Goal: Task Accomplishment & Management: Manage account settings

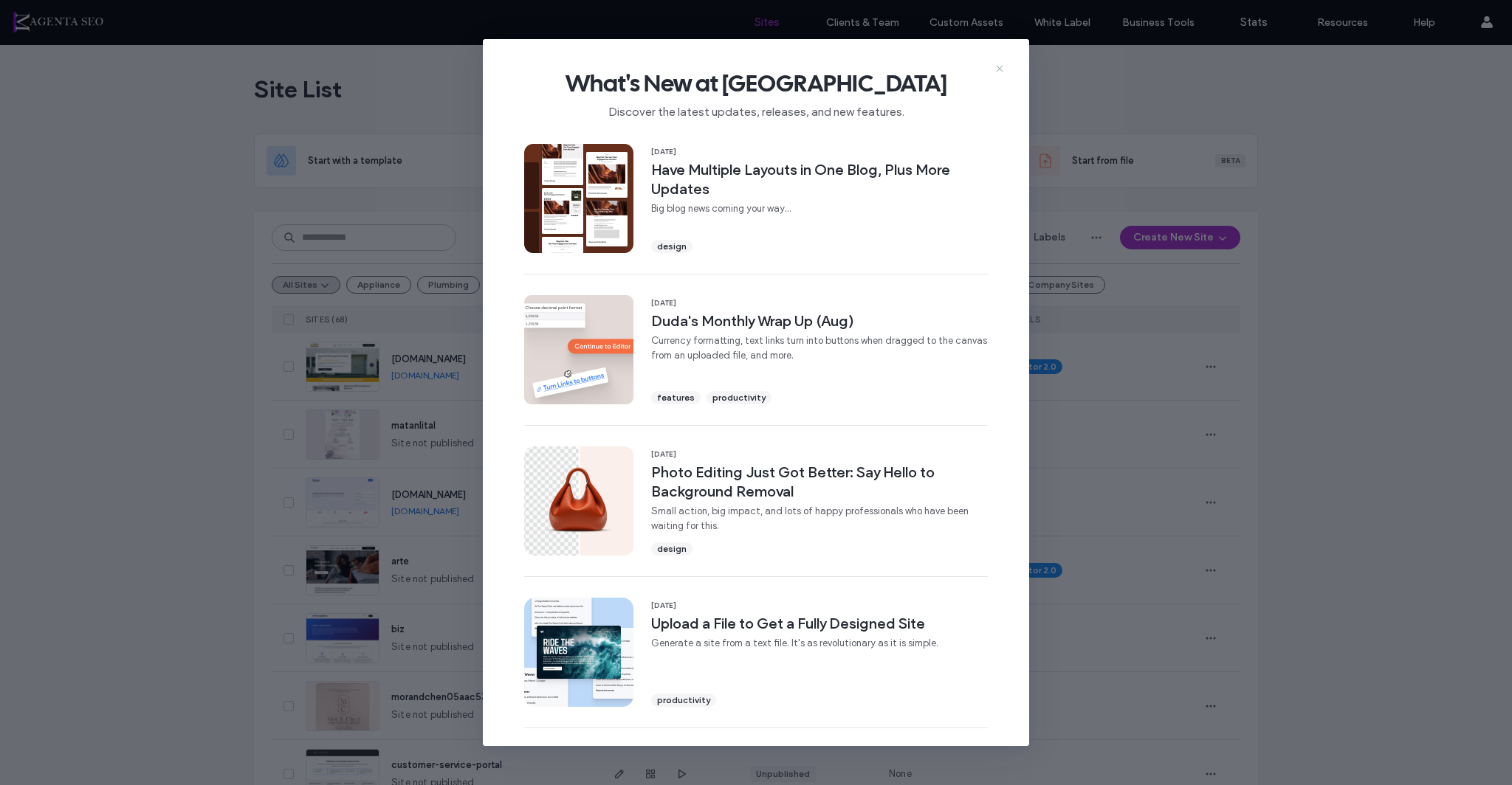
click at [1003, 69] on icon at bounding box center [999, 68] width 11 height 11
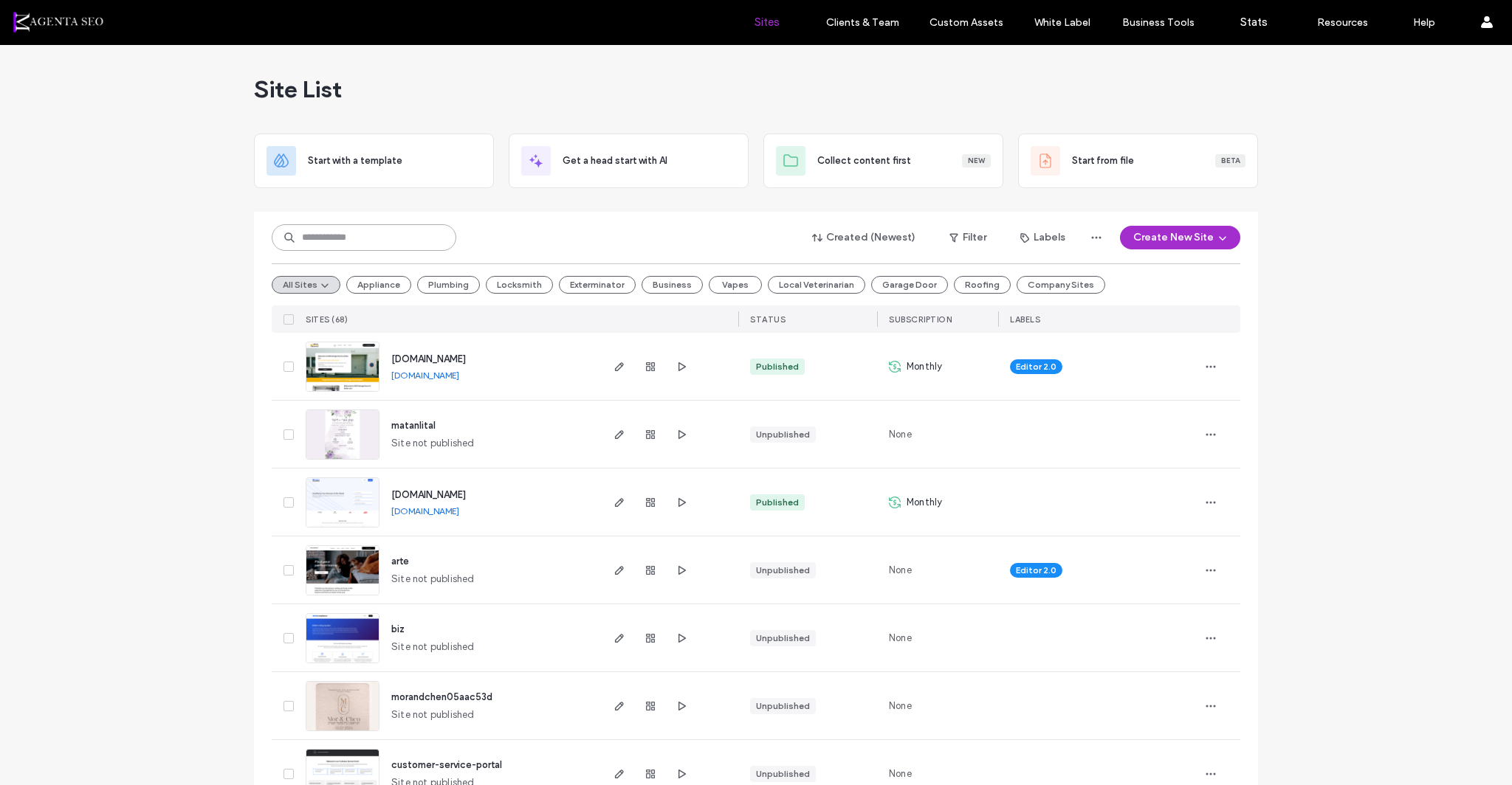
click at [324, 230] on input at bounding box center [364, 237] width 185 height 26
type input "*****"
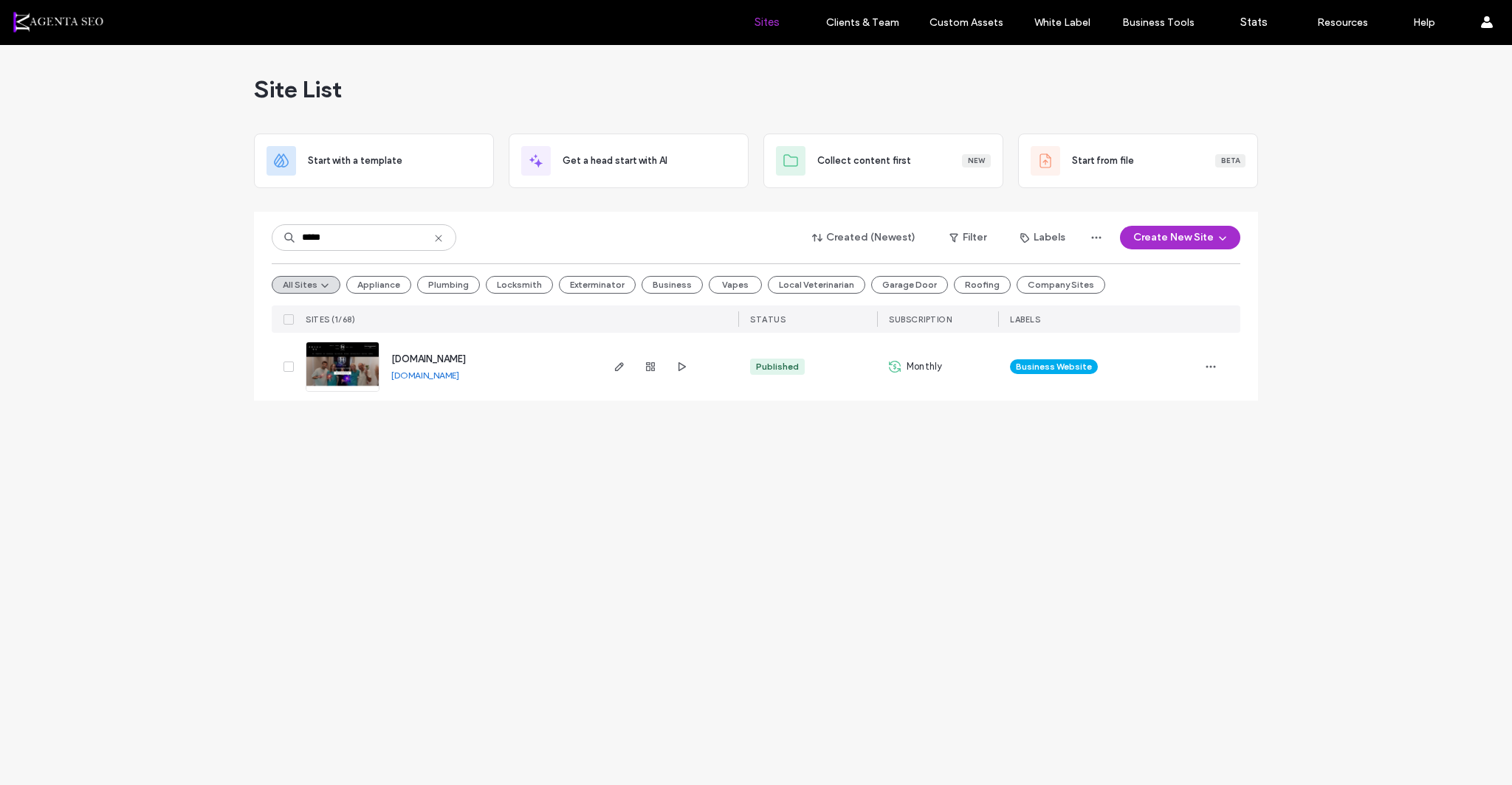
click at [344, 360] on img at bounding box center [342, 392] width 72 height 100
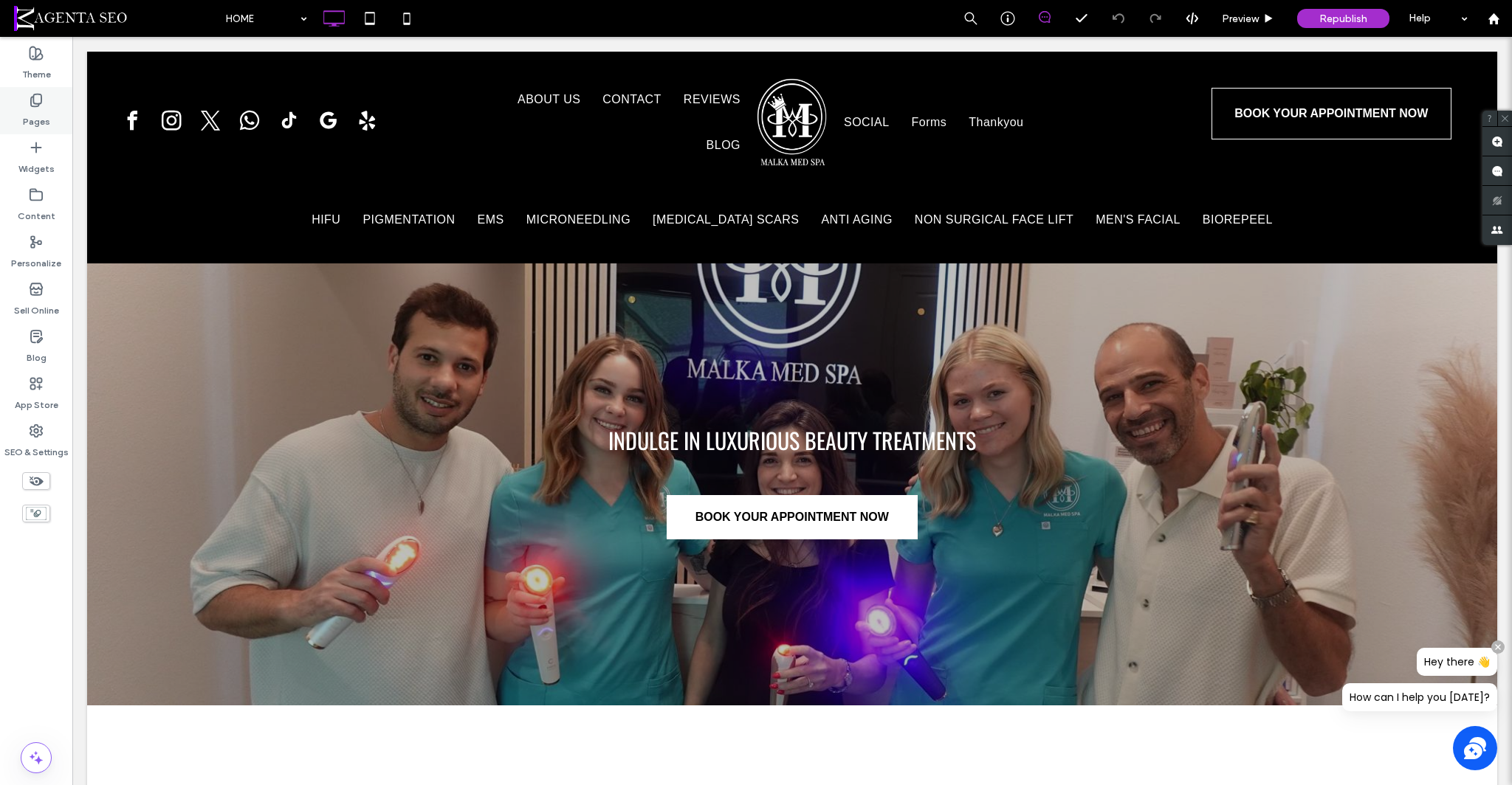
click at [44, 108] on label "Pages" at bounding box center [36, 118] width 27 height 20
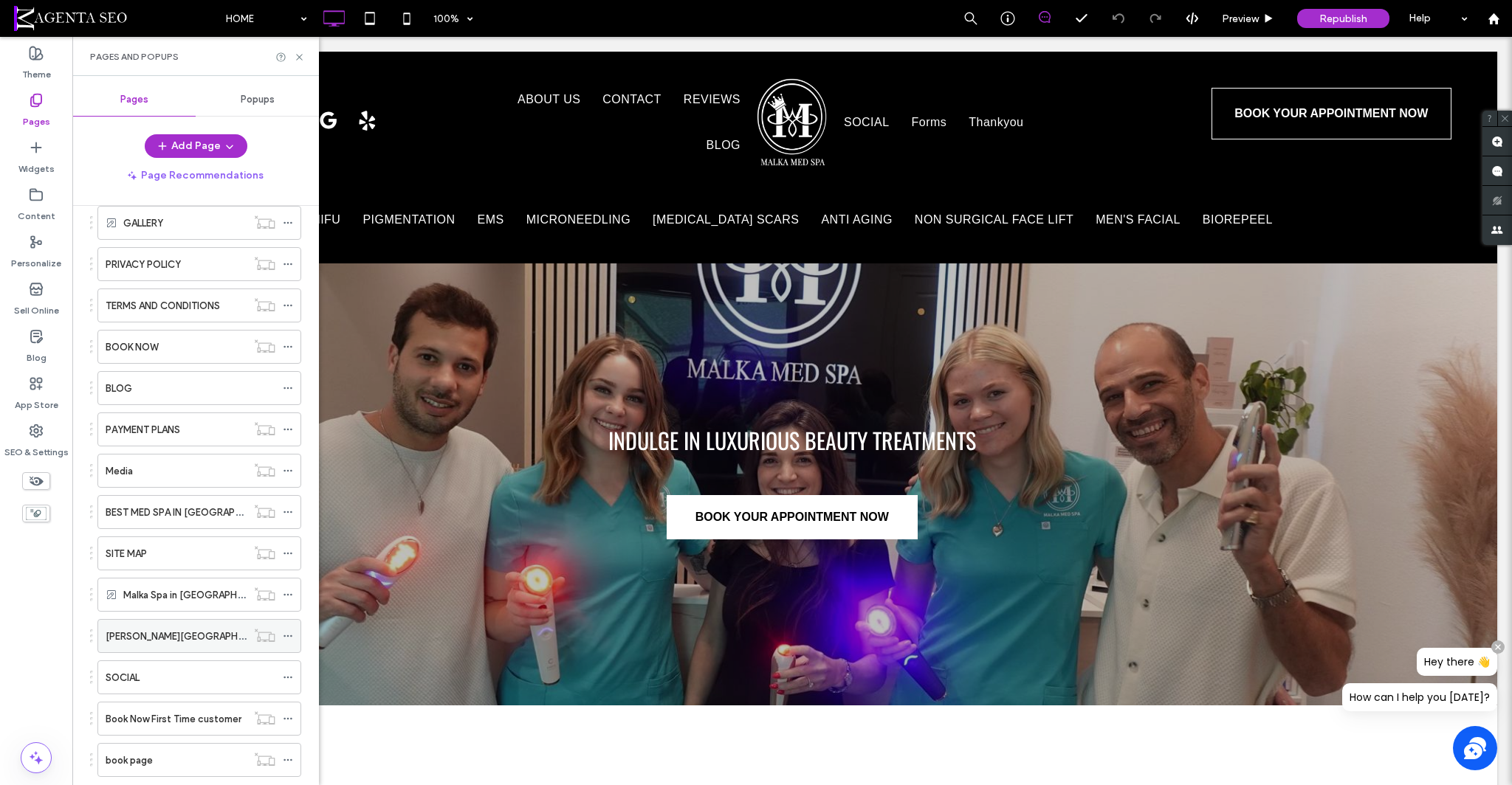
scroll to position [810, 0]
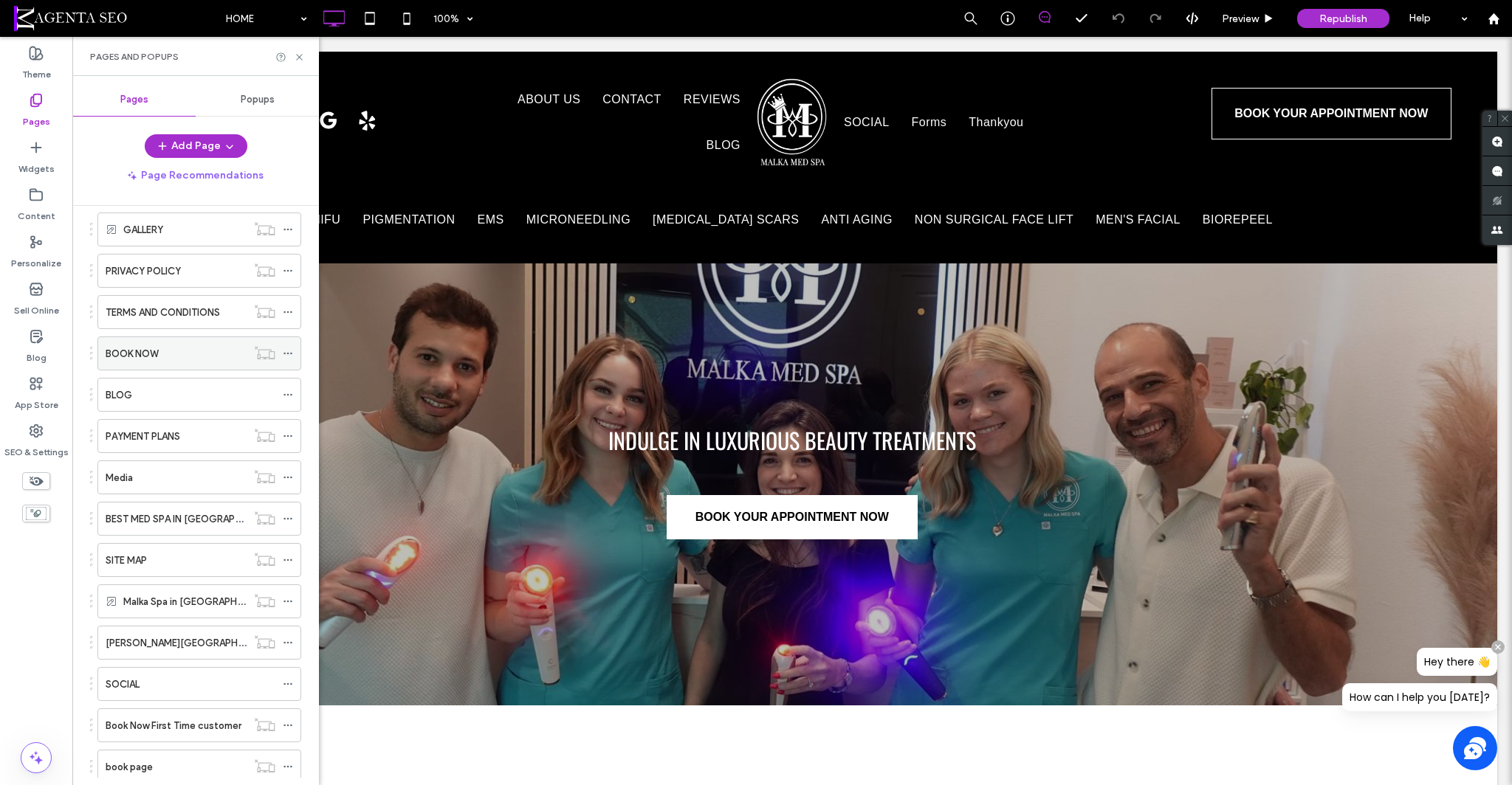
click at [161, 341] on div "BOOK NOW" at bounding box center [176, 353] width 141 height 33
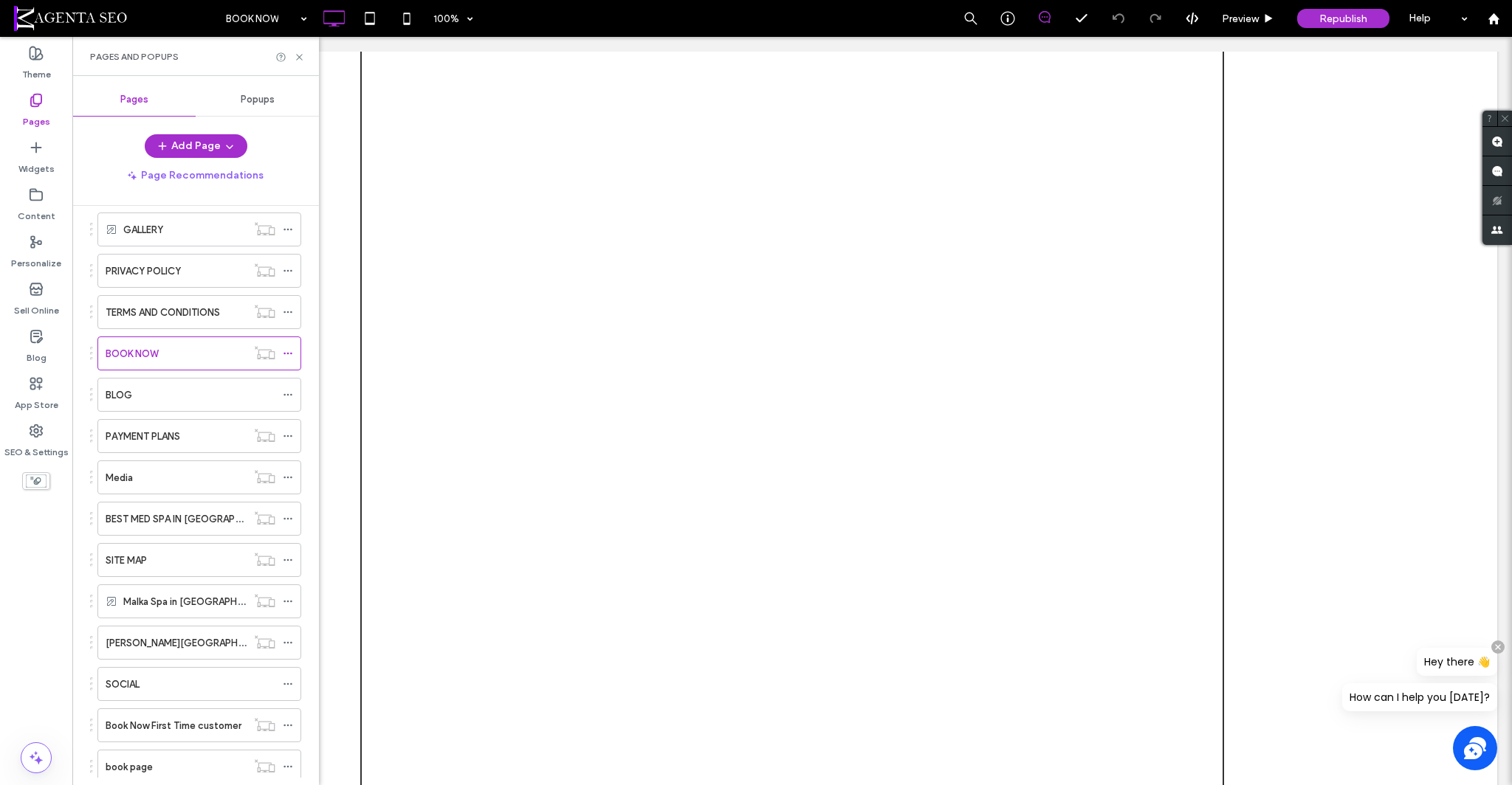
scroll to position [976, 0]
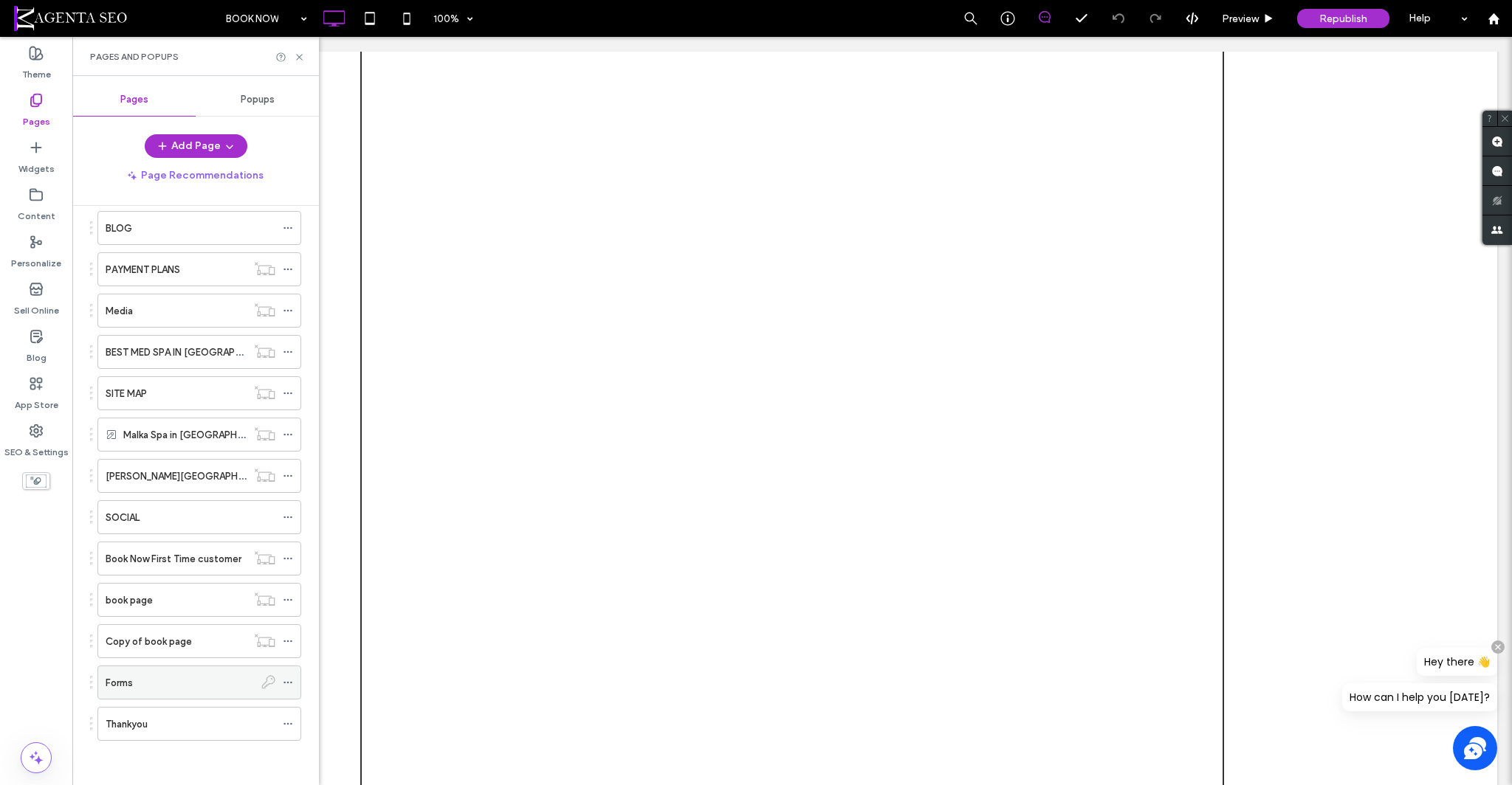
click at [288, 680] on icon at bounding box center [288, 682] width 11 height 11
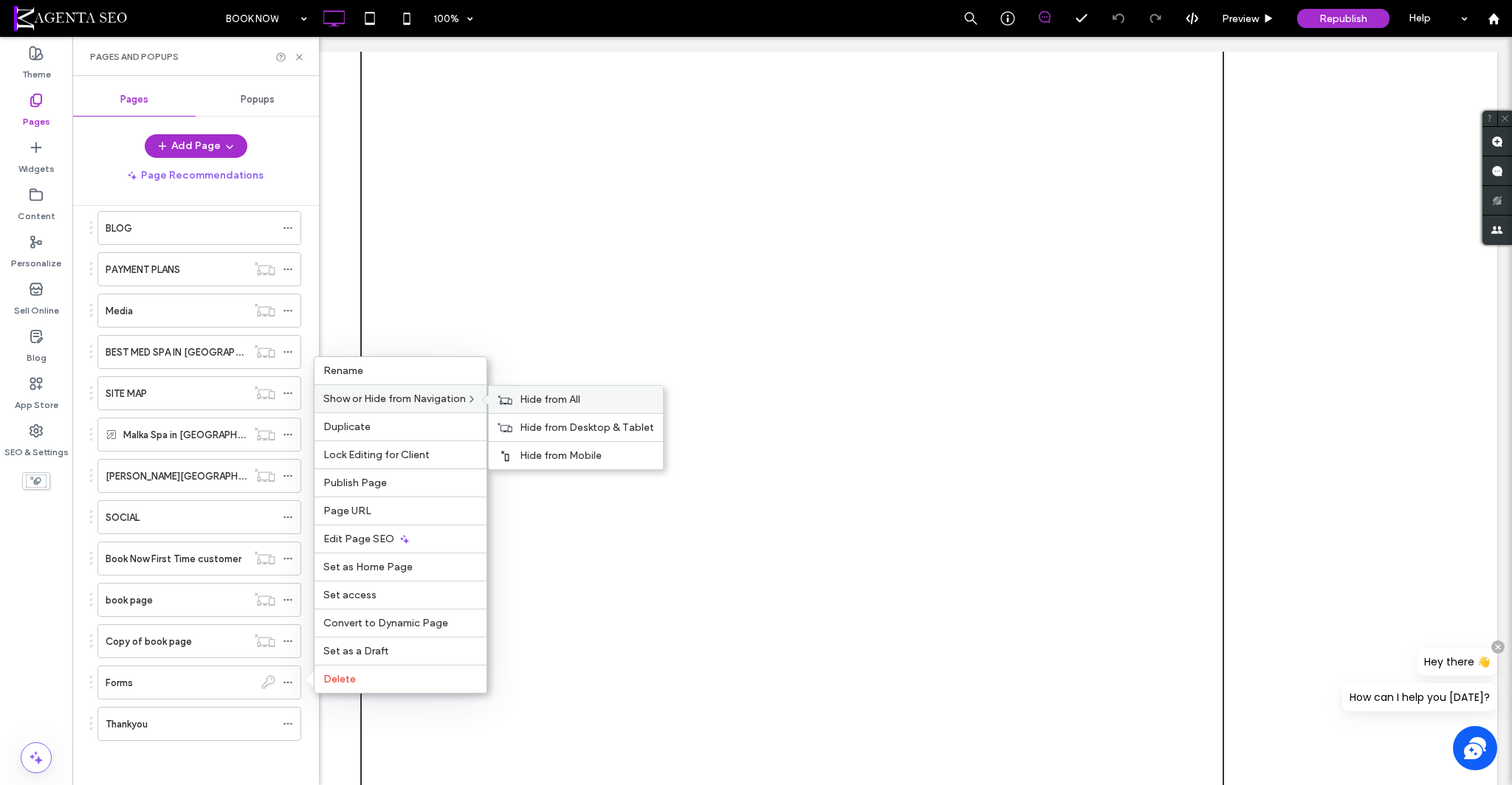
click at [624, 396] on label "Hide from All" at bounding box center [587, 399] width 135 height 12
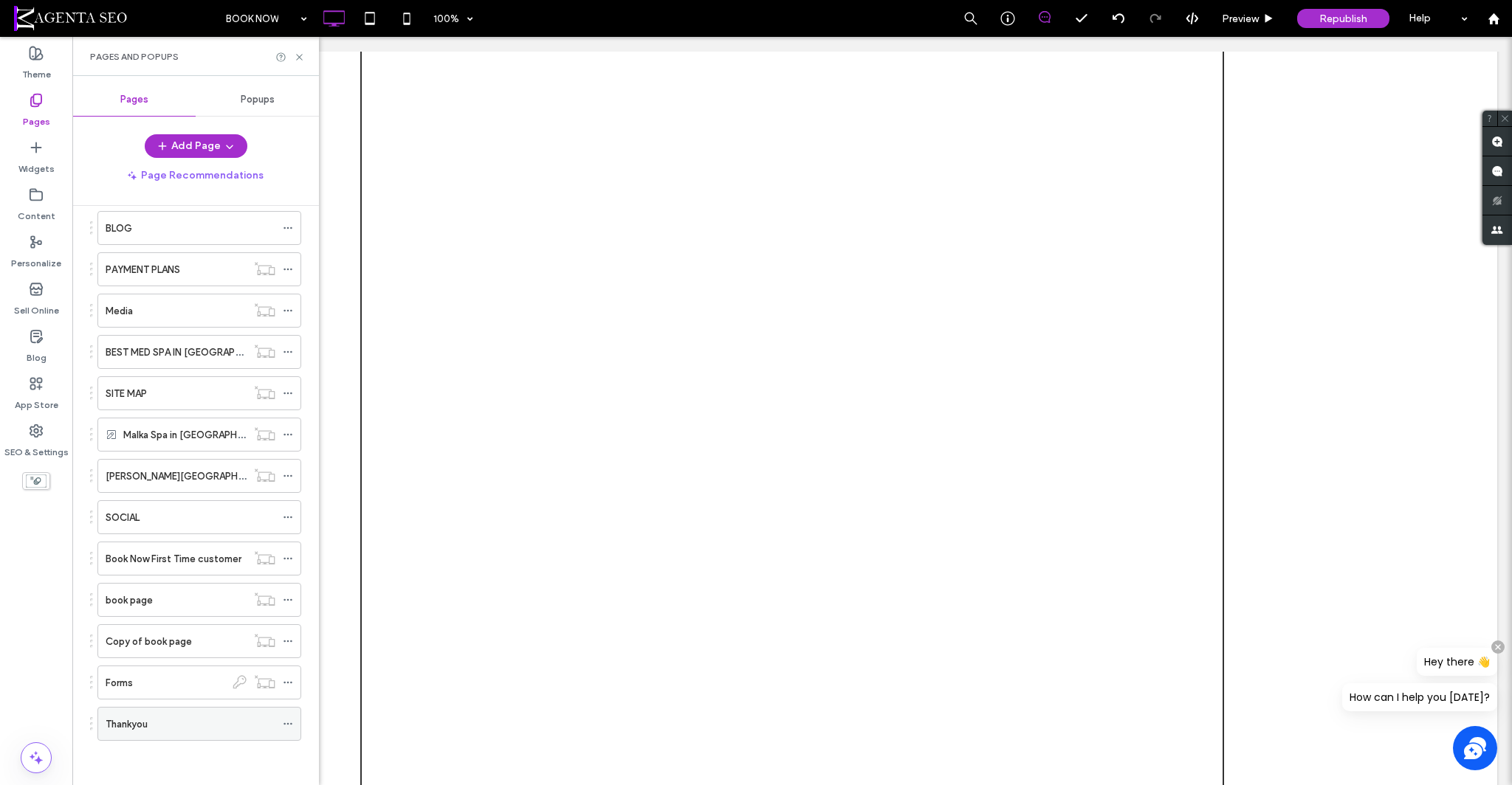
click at [286, 721] on icon at bounding box center [288, 723] width 11 height 11
click at [285, 721] on icon at bounding box center [288, 723] width 11 height 11
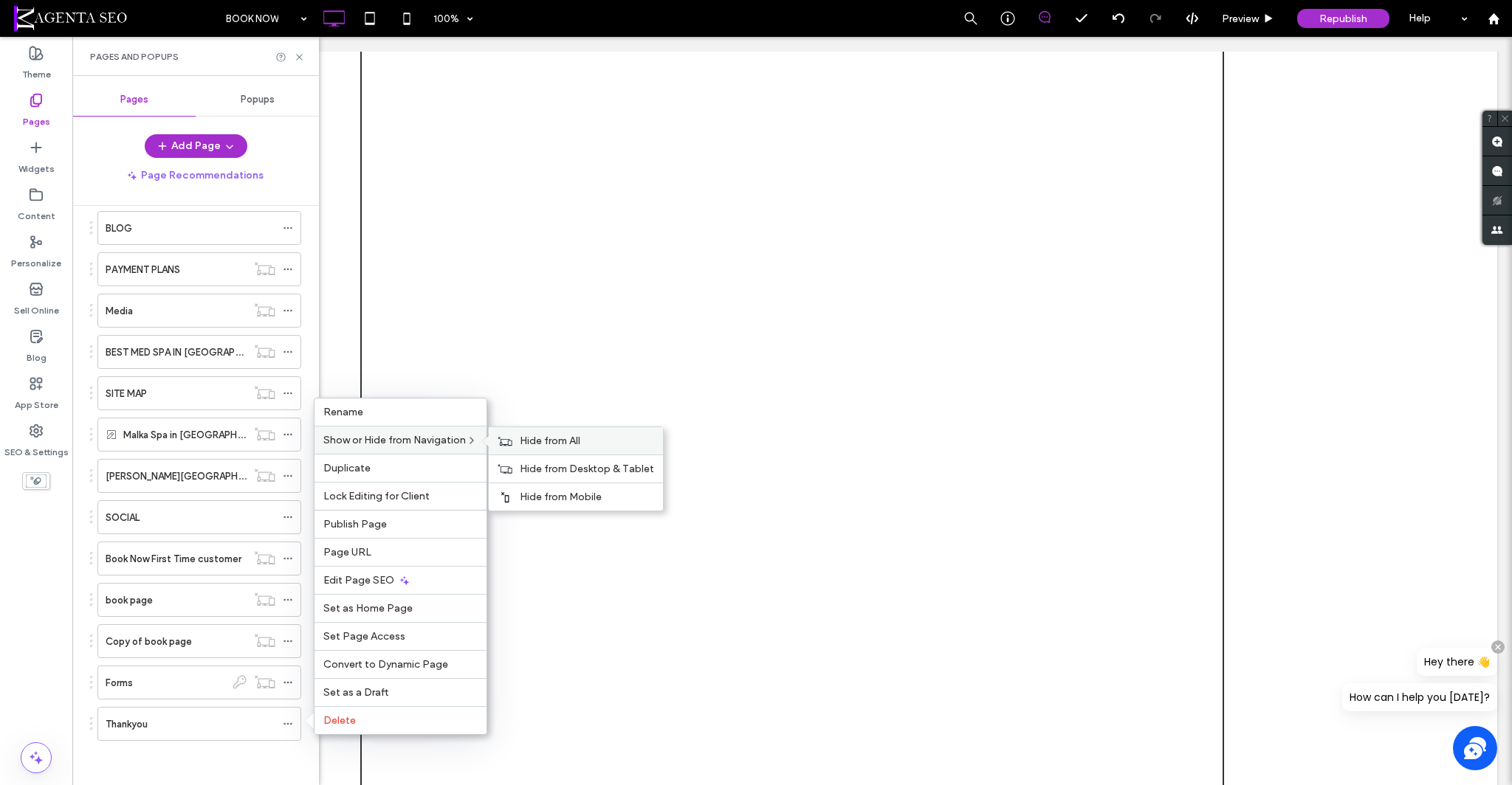
click at [517, 438] on div "Hide from All" at bounding box center [576, 440] width 174 height 27
click at [1312, 11] on div "Republish" at bounding box center [1342, 18] width 92 height 19
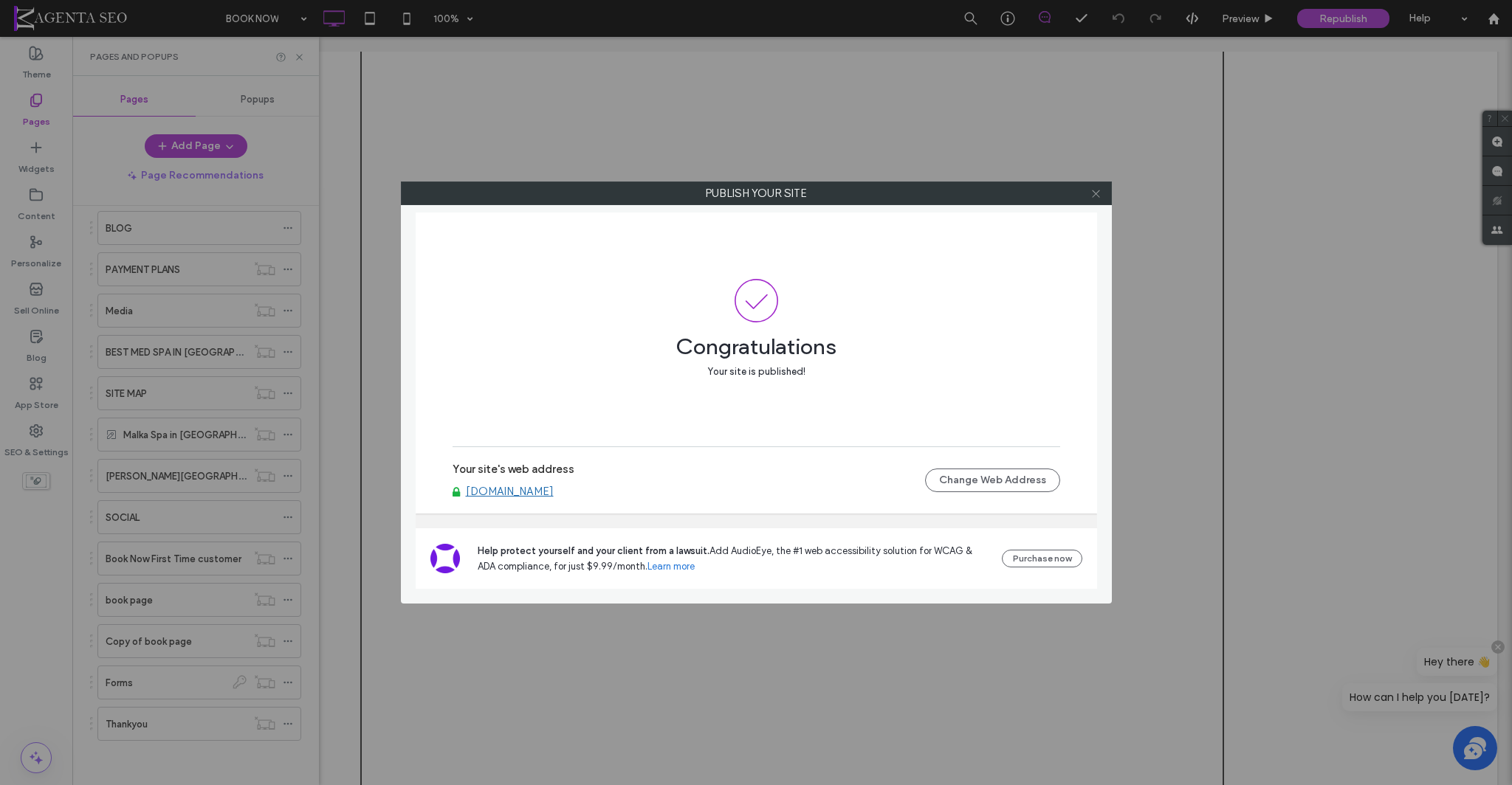
click at [1094, 193] on icon at bounding box center [1095, 193] width 11 height 11
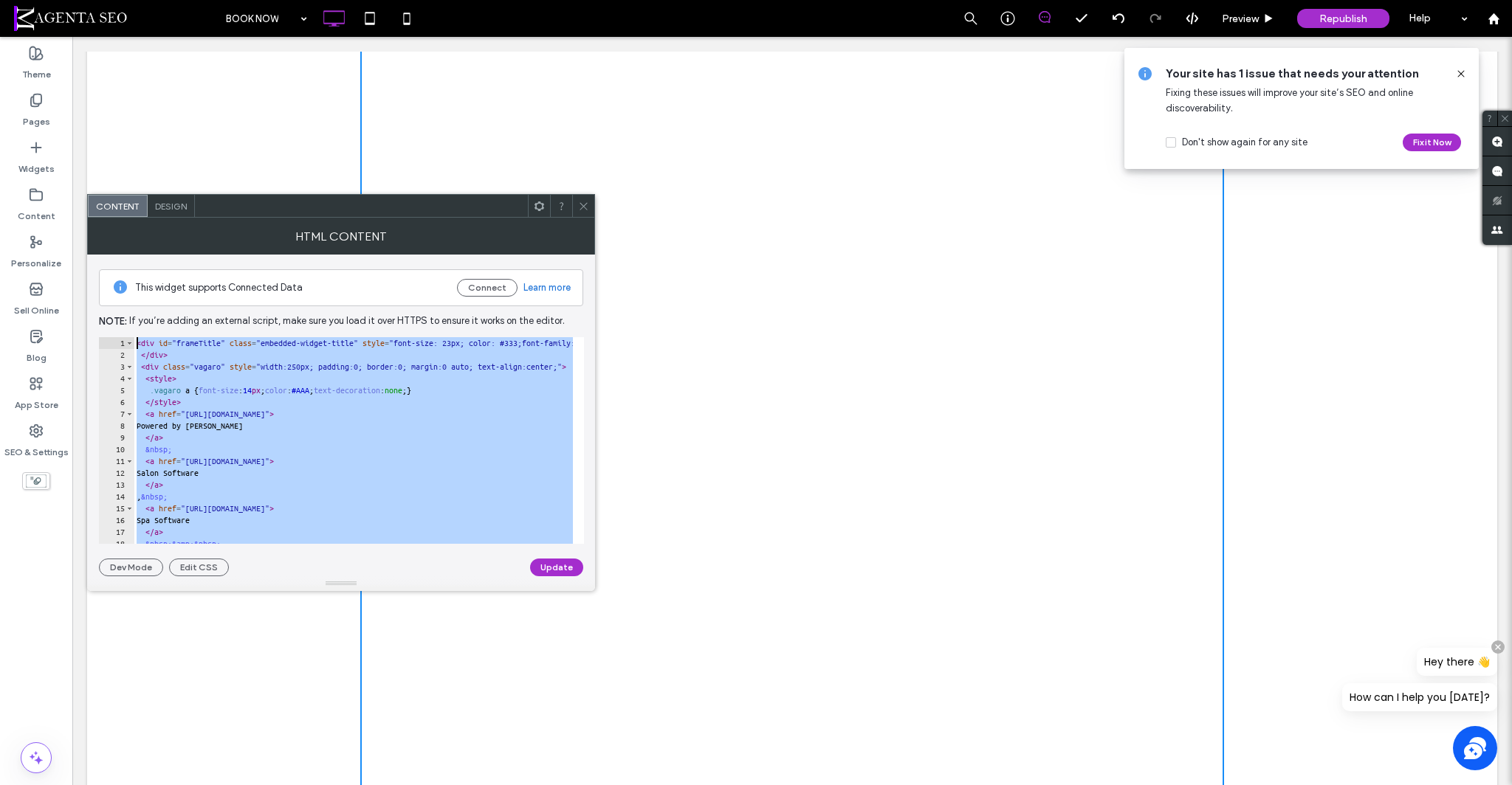
scroll to position [0, 0]
drag, startPoint x: 200, startPoint y: 520, endPoint x: 156, endPoint y: 257, distance: 266.7
click at [156, 257] on div "**********" at bounding box center [340, 416] width 484 height 322
click at [391, 435] on div "< div id = "frameTitle" class = "embedded-widget-title" style = "font-size: 23p…" at bounding box center [873, 447] width 1479 height 219
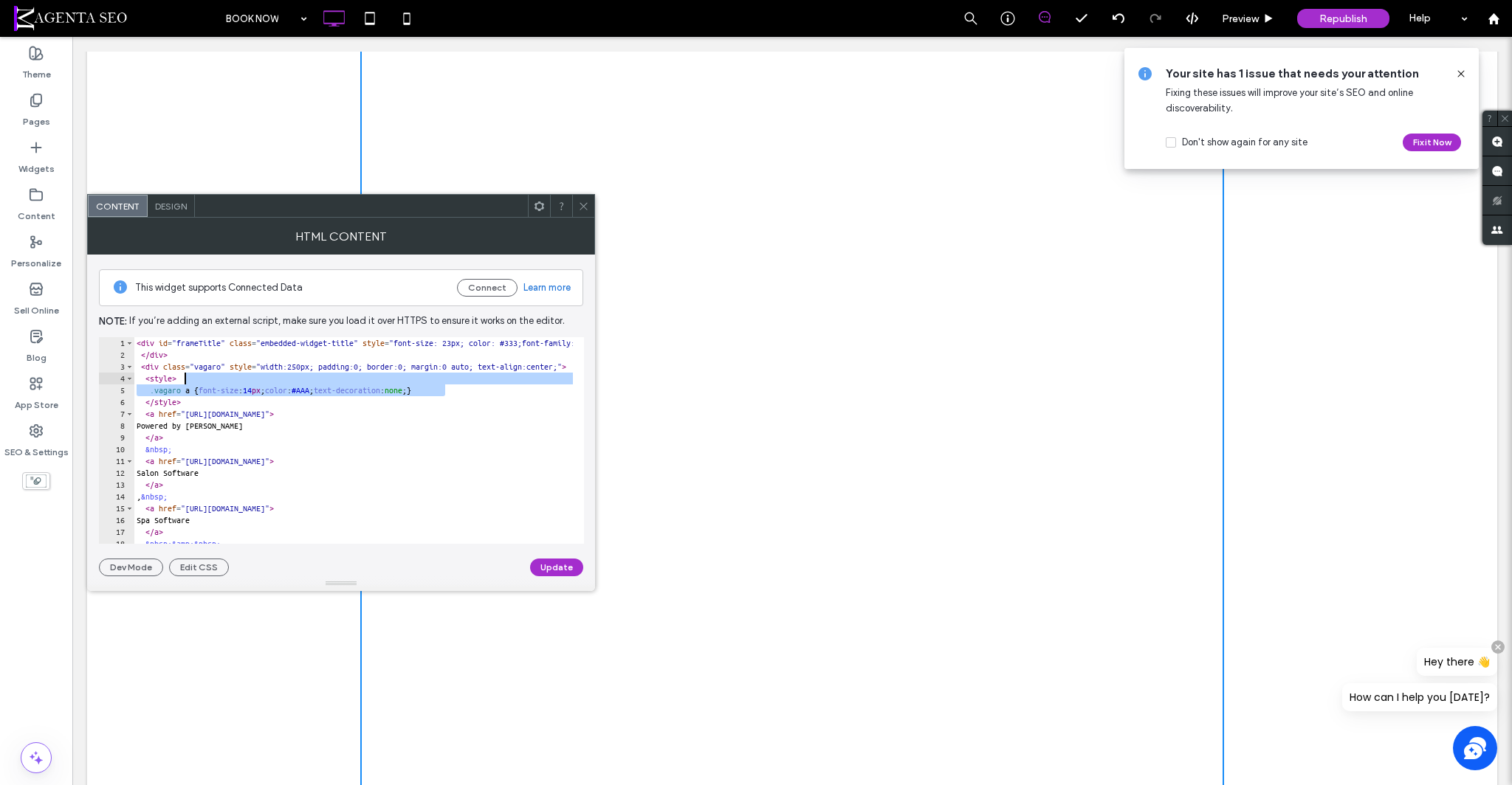
click at [393, 378] on div "< div id = "frameTitle" class = "embedded-widget-title" style = "font-size: 23p…" at bounding box center [873, 447] width 1479 height 219
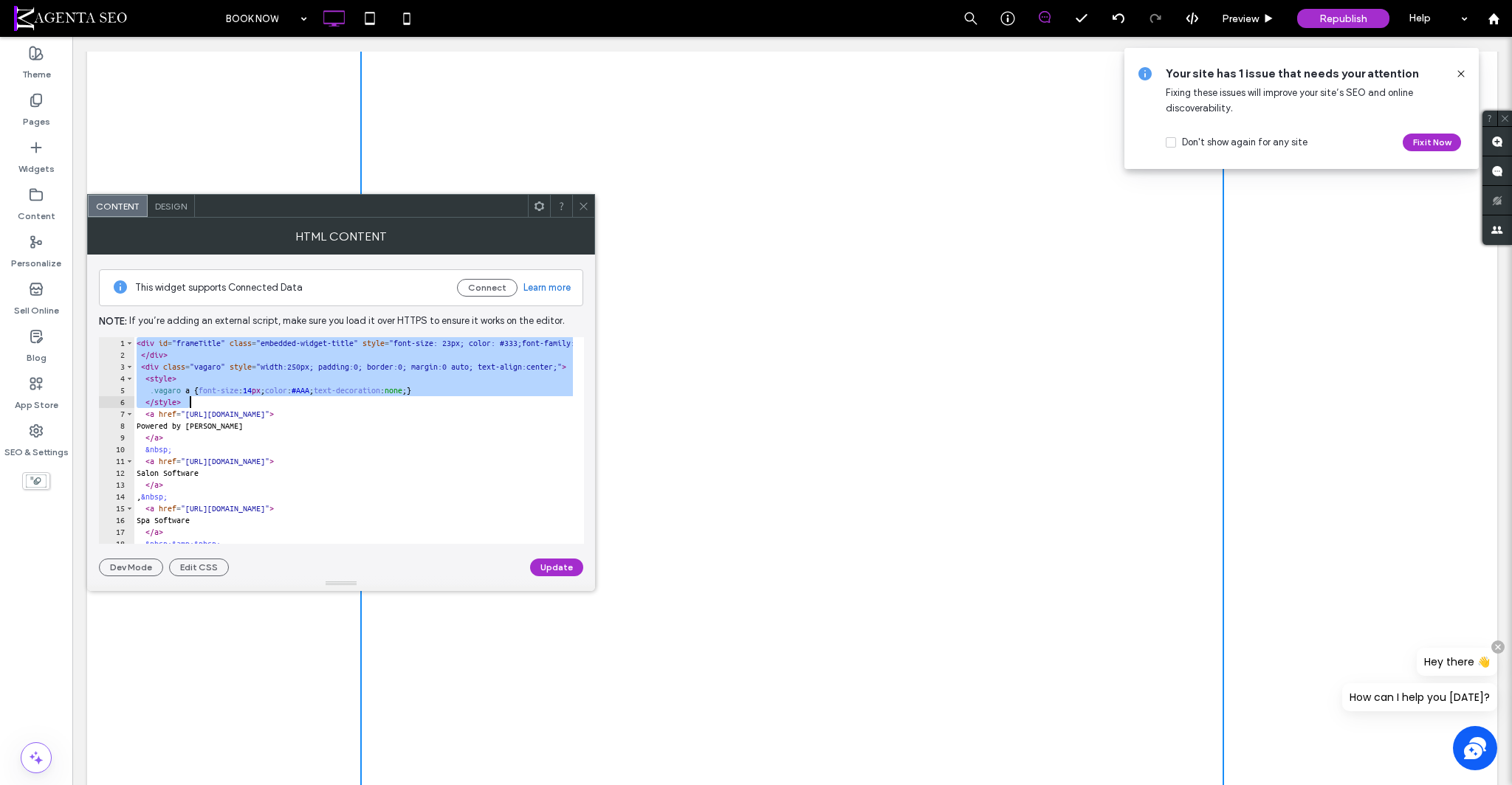
scroll to position [88, 0]
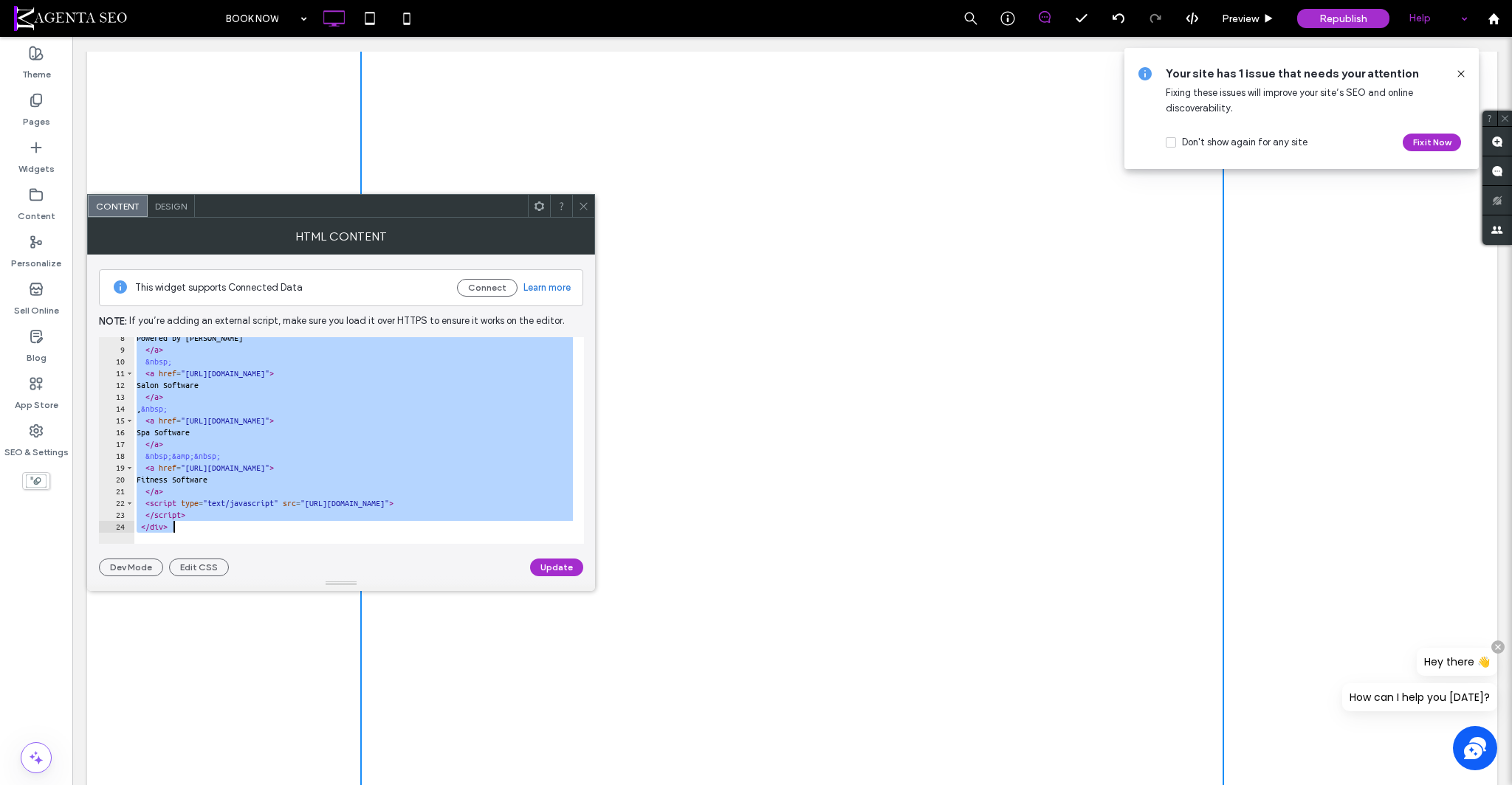
type textarea "********* *******"
click at [589, 205] on div at bounding box center [582, 206] width 22 height 22
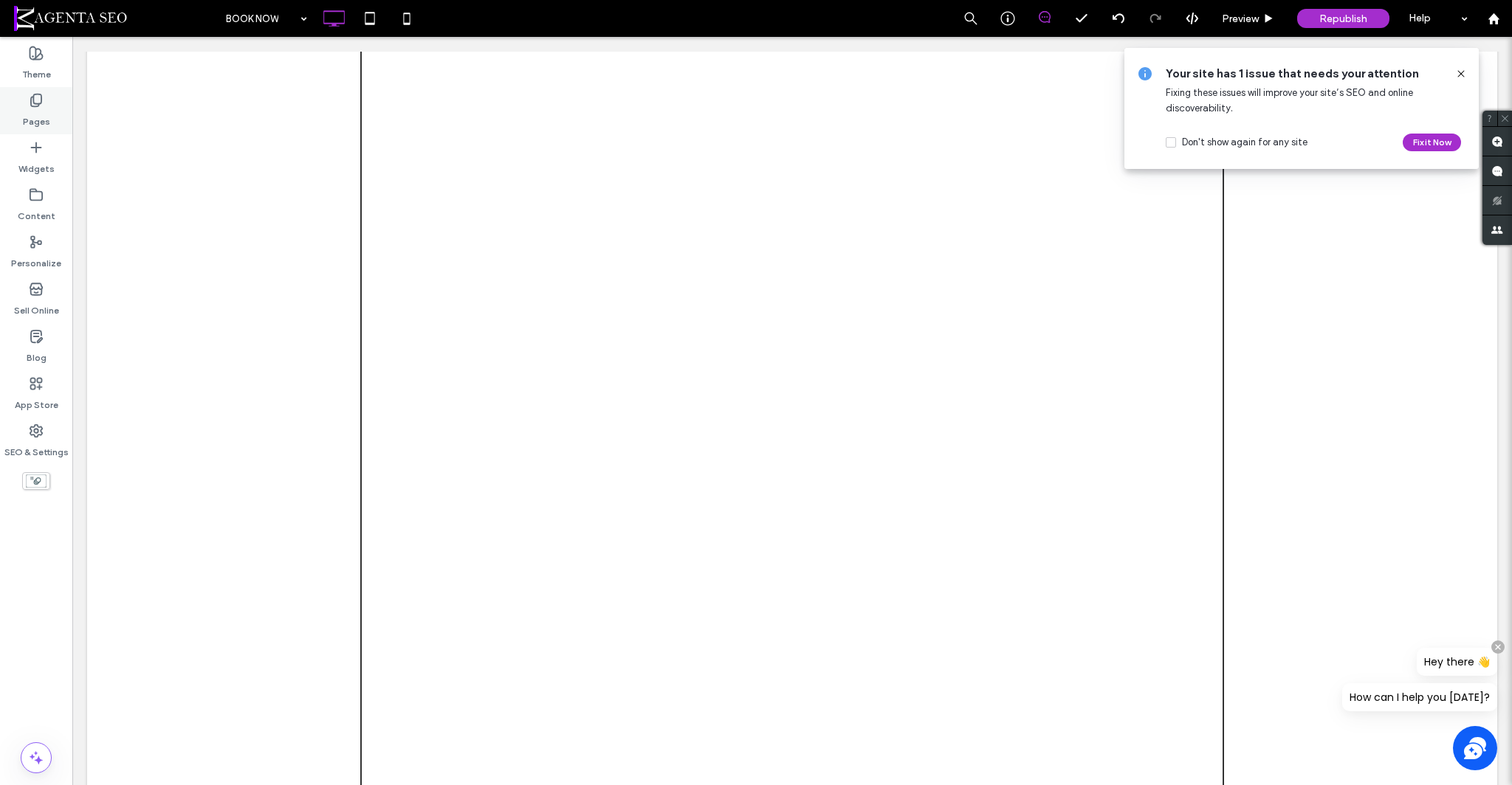
click at [0, 97] on div "Pages" at bounding box center [36, 111] width 72 height 47
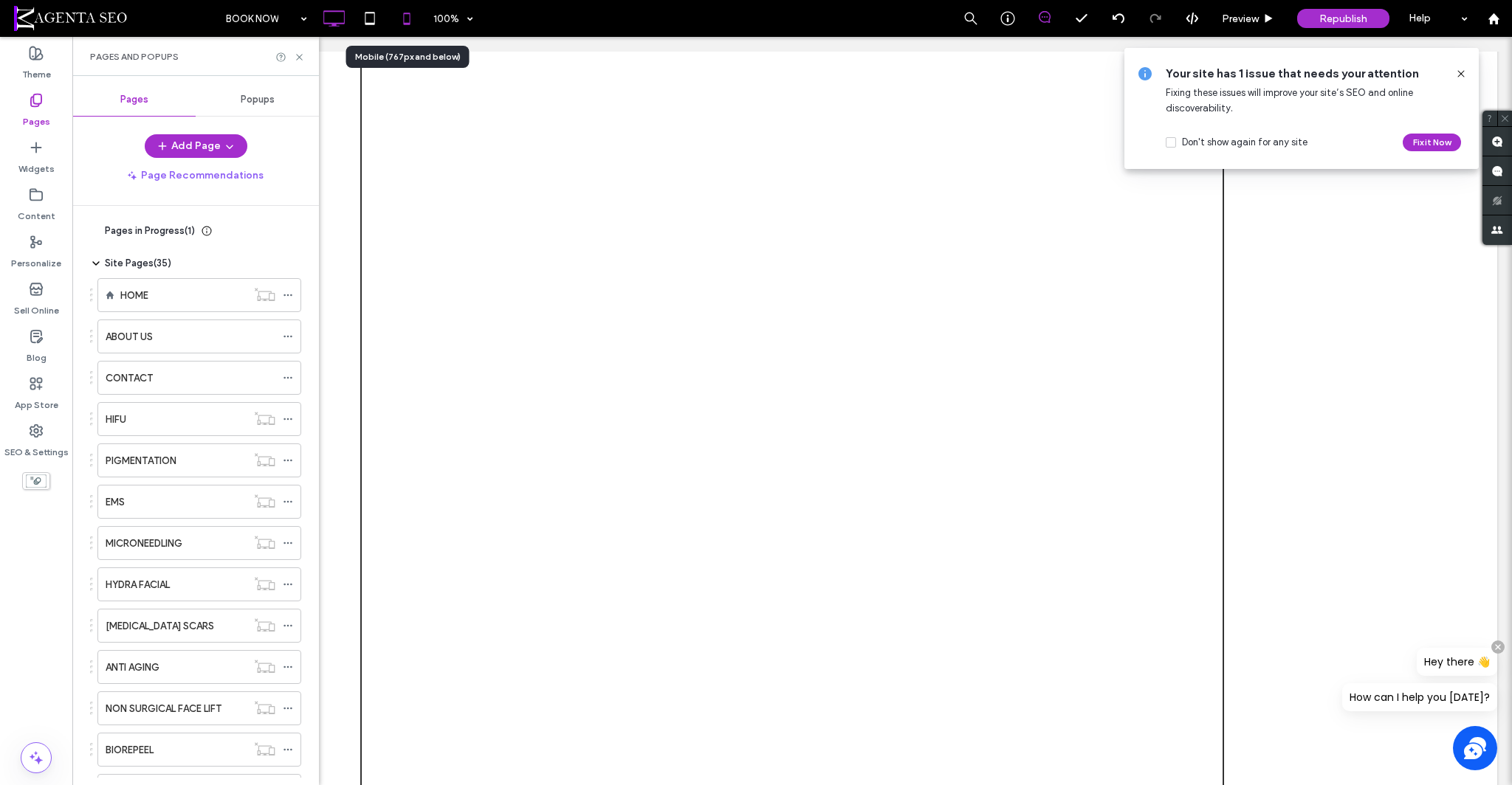
click at [401, 26] on icon at bounding box center [407, 18] width 30 height 30
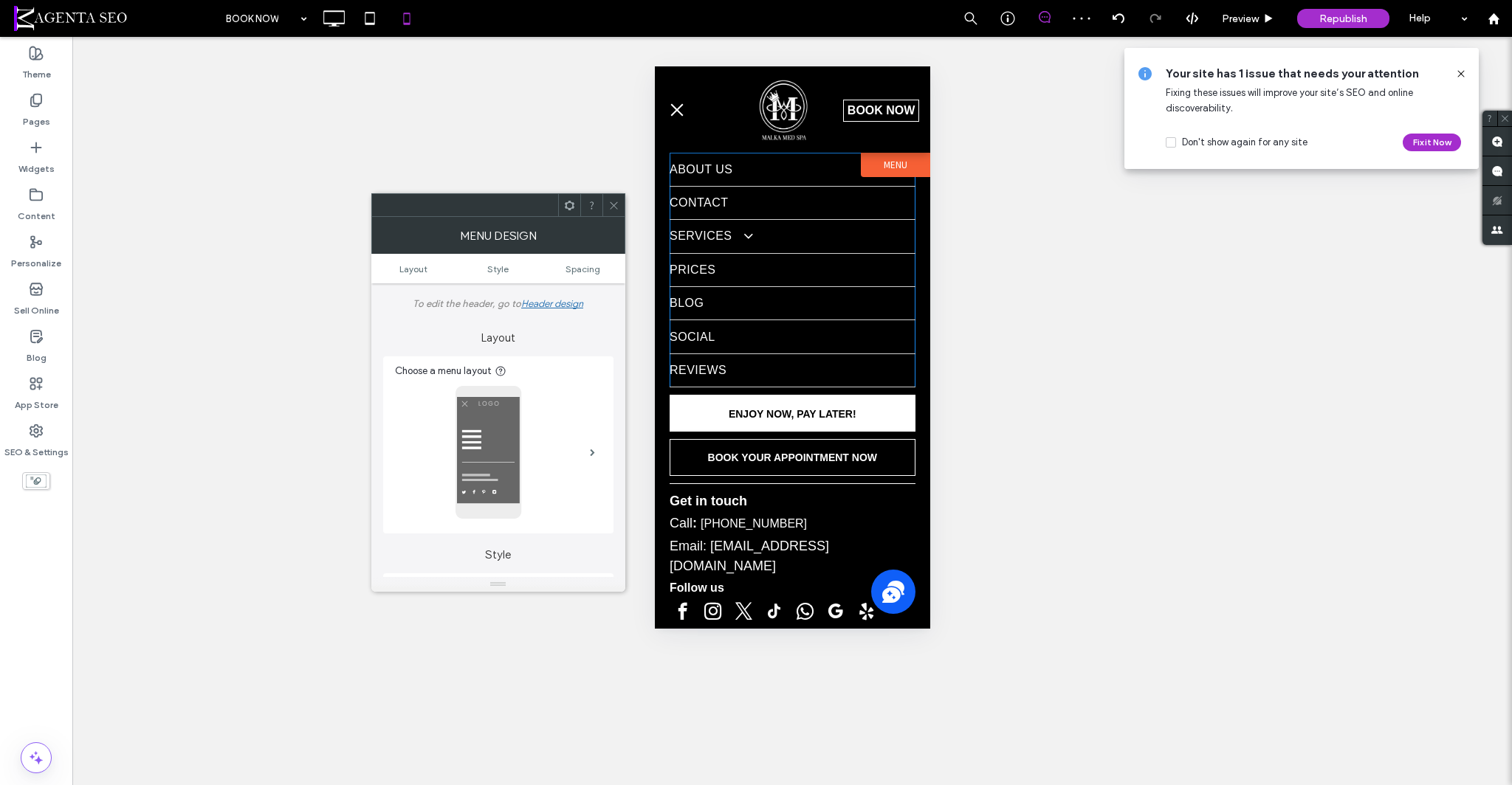
scroll to position [0, 0]
click at [755, 236] on link "SERVICES" at bounding box center [791, 236] width 245 height 33
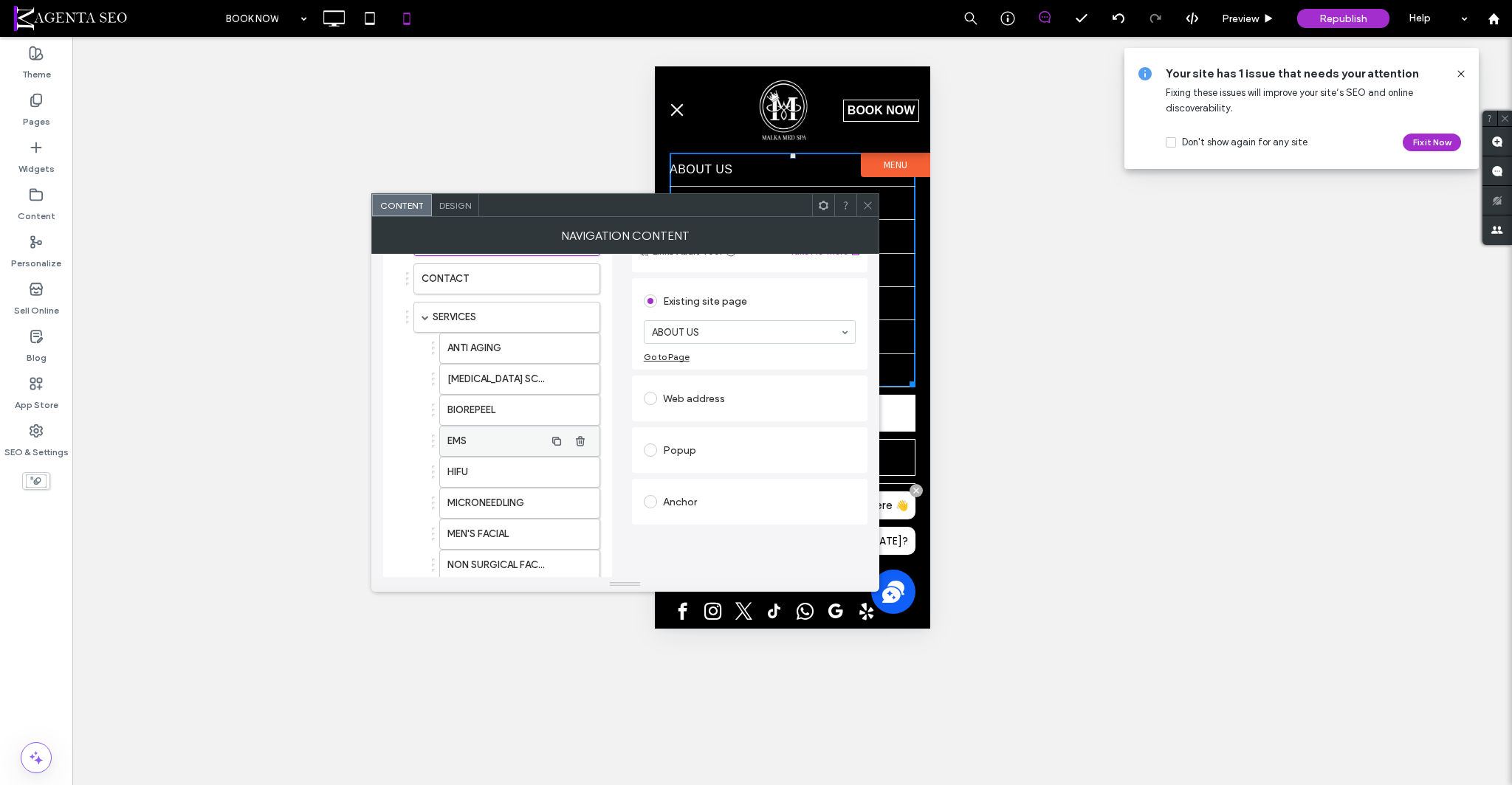
scroll to position [193, 0]
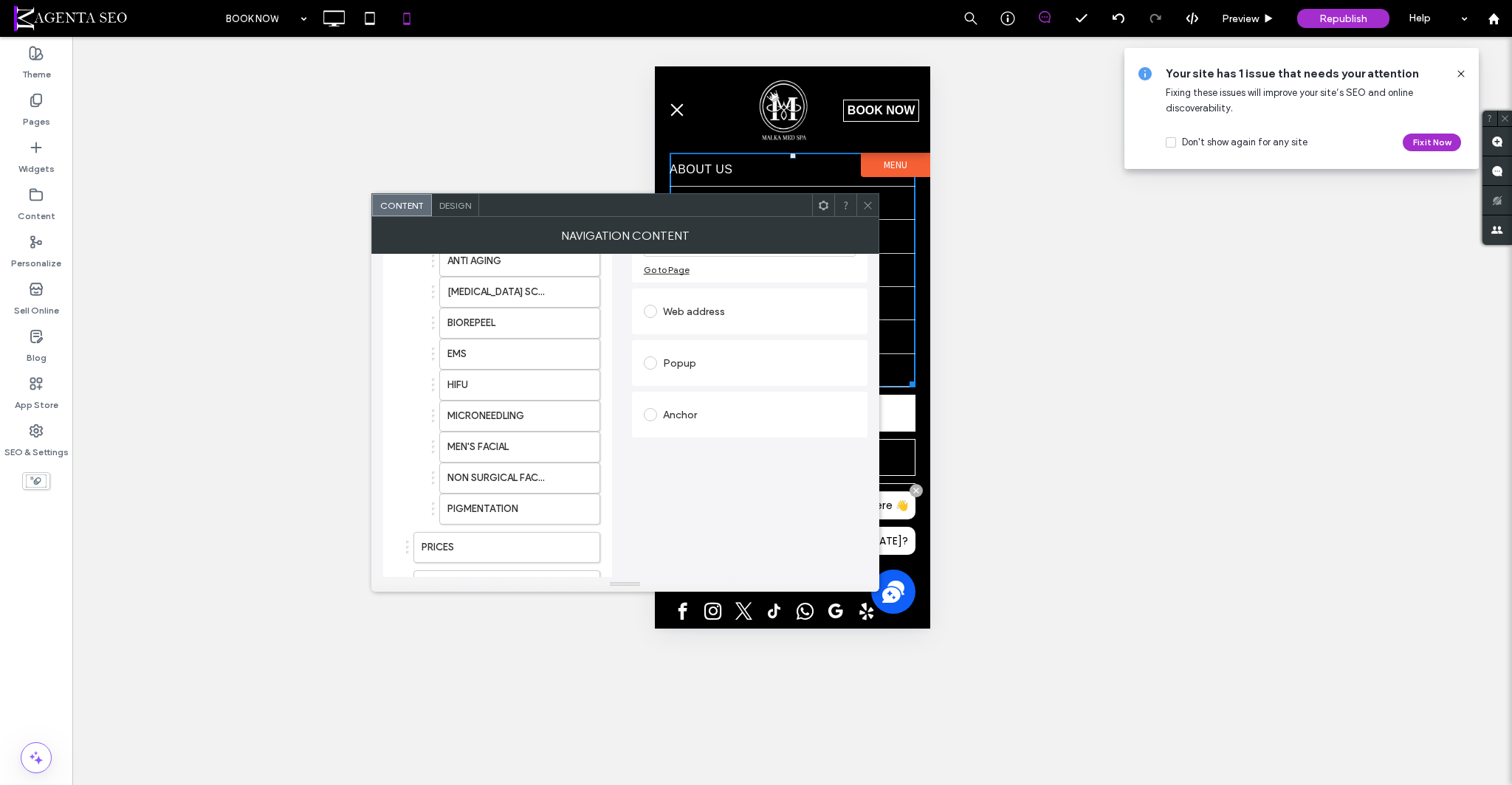
click at [868, 200] on span at bounding box center [867, 205] width 11 height 22
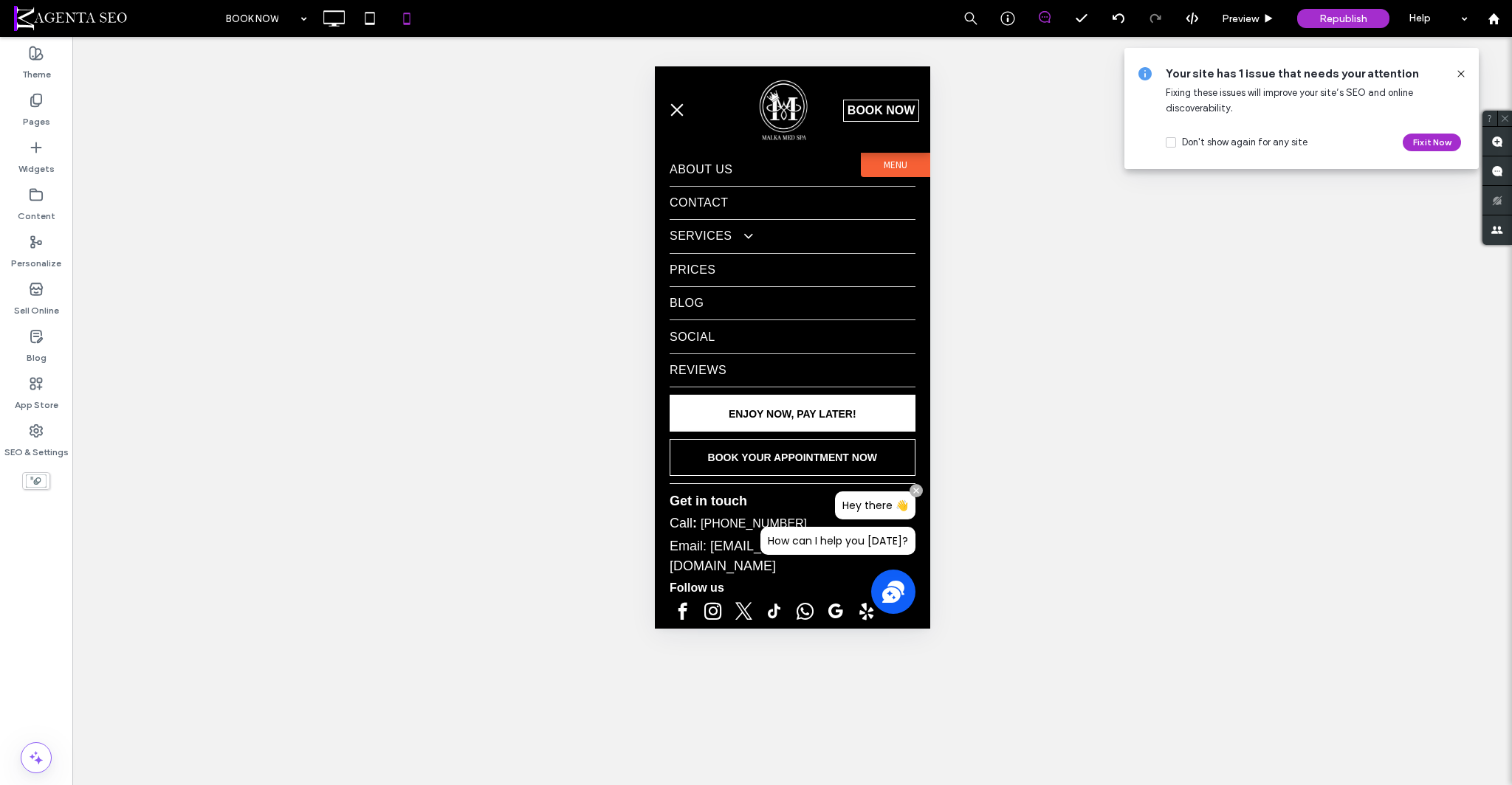
click at [687, 113] on button "menu" at bounding box center [676, 110] width 30 height 30
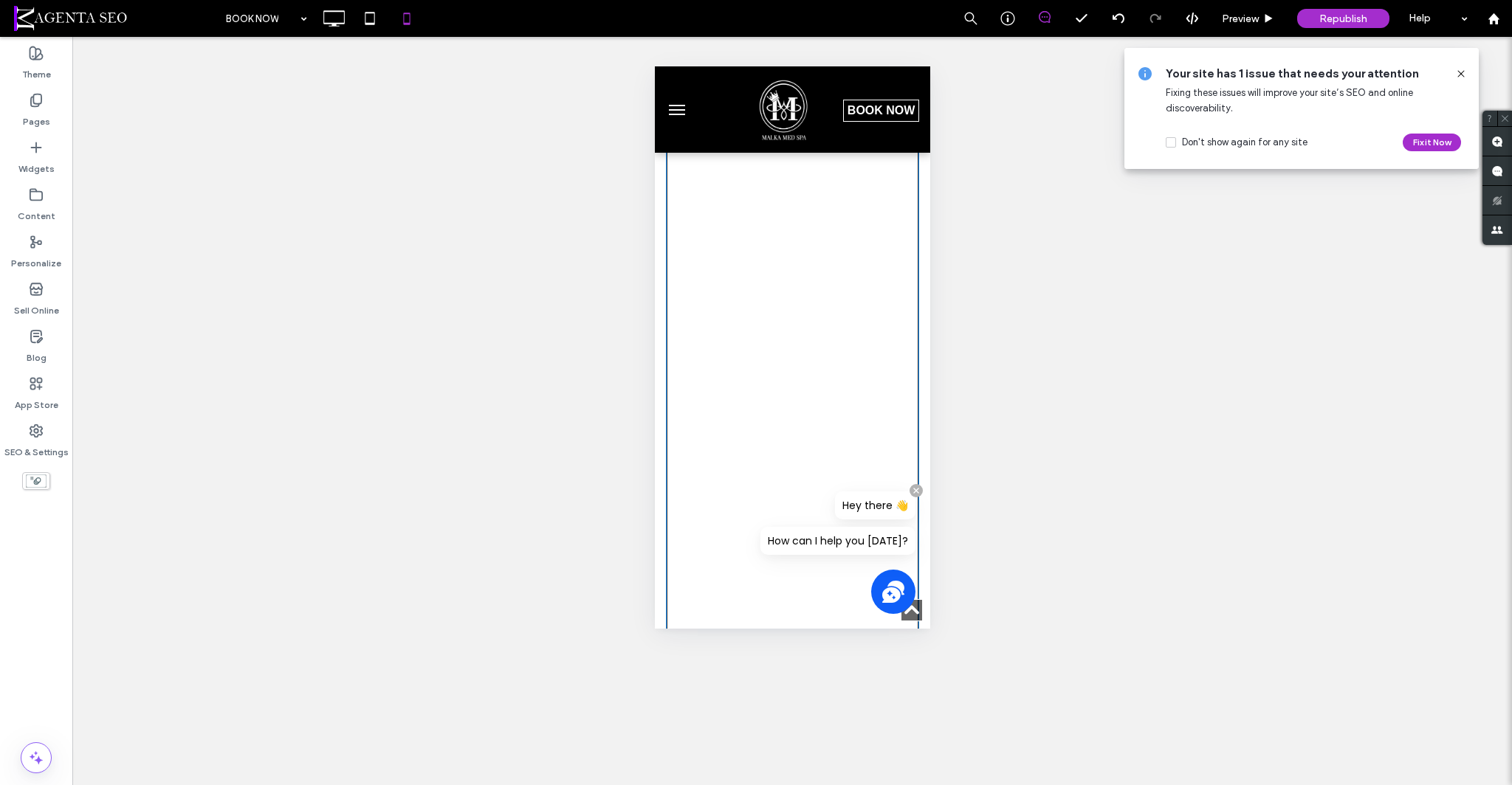
scroll to position [633, 0]
click at [676, 113] on button "menu" at bounding box center [676, 110] width 30 height 30
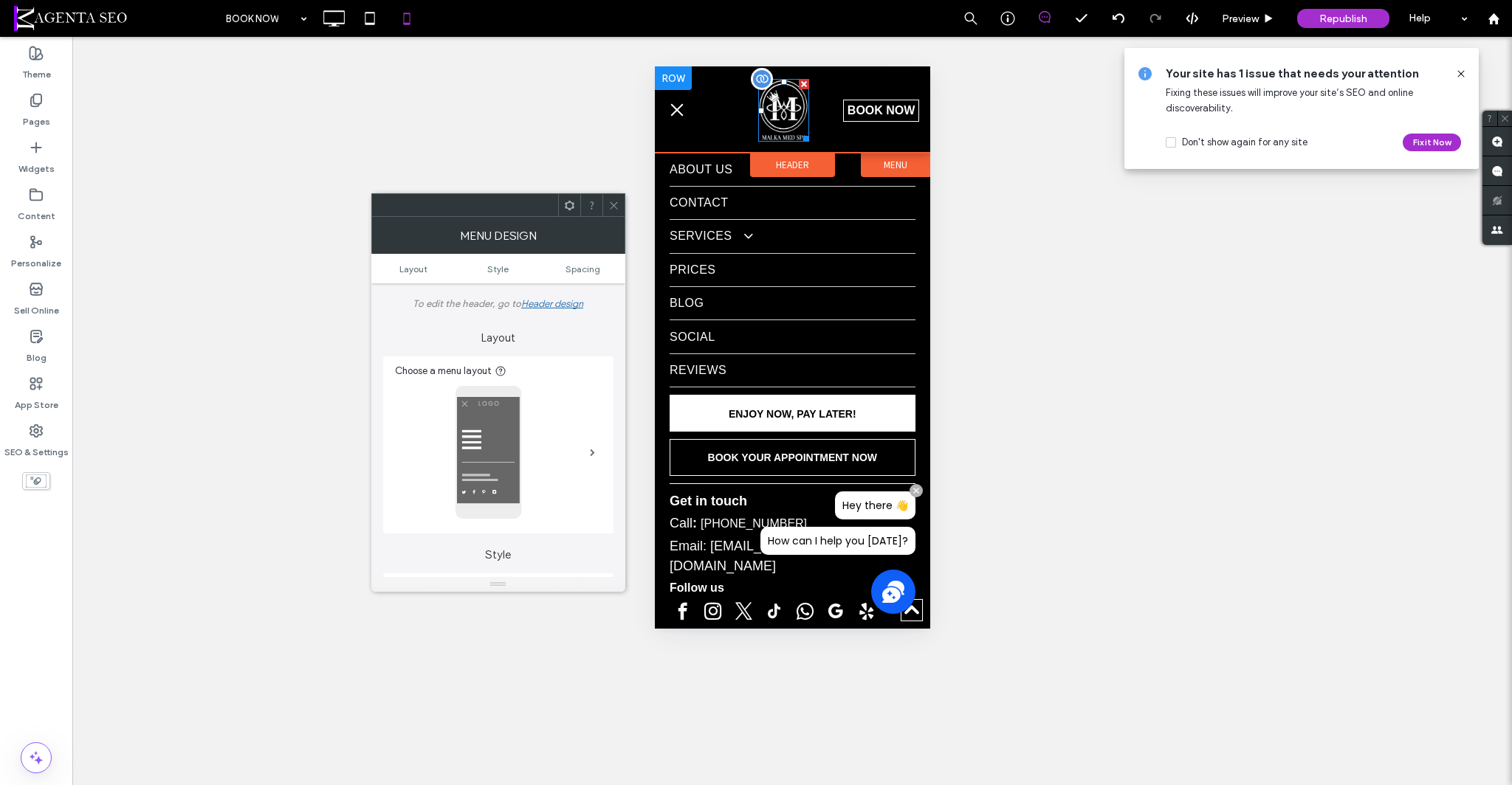
click at [768, 121] on img at bounding box center [783, 110] width 51 height 62
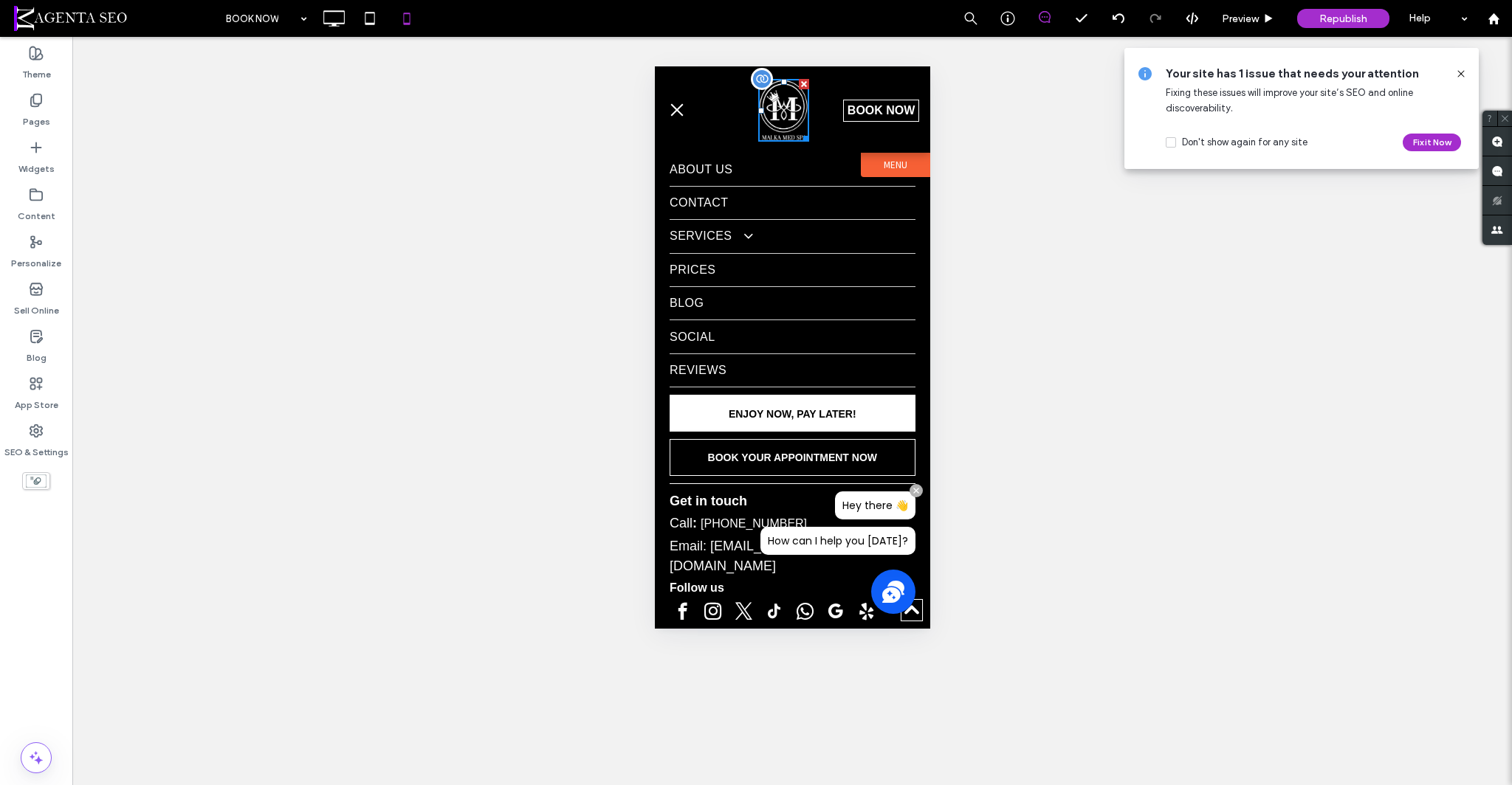
click at [768, 121] on img at bounding box center [783, 110] width 51 height 62
click at [11, 106] on div "Pages" at bounding box center [36, 111] width 72 height 47
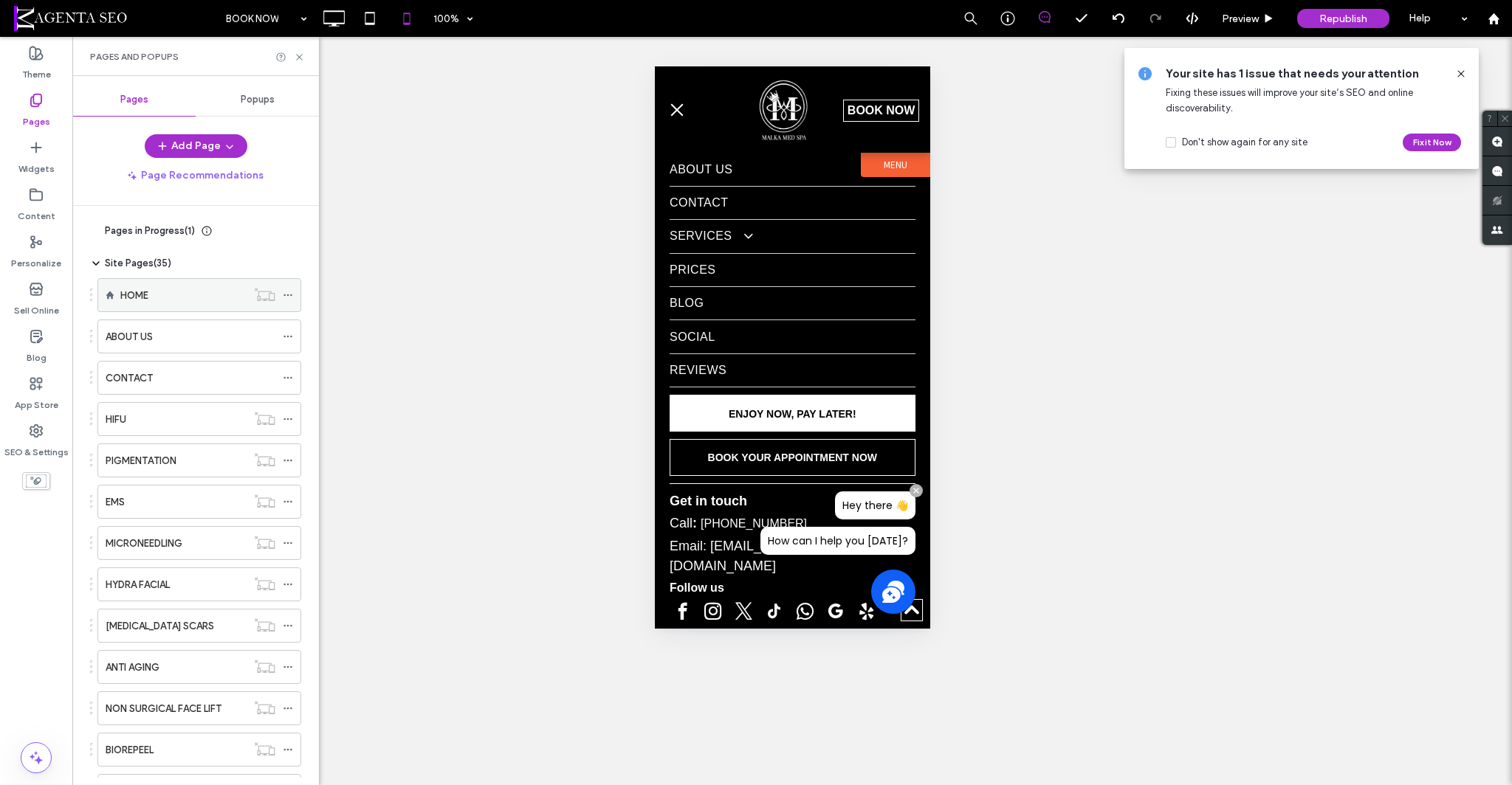
click at [163, 299] on div "HOME" at bounding box center [183, 295] width 126 height 16
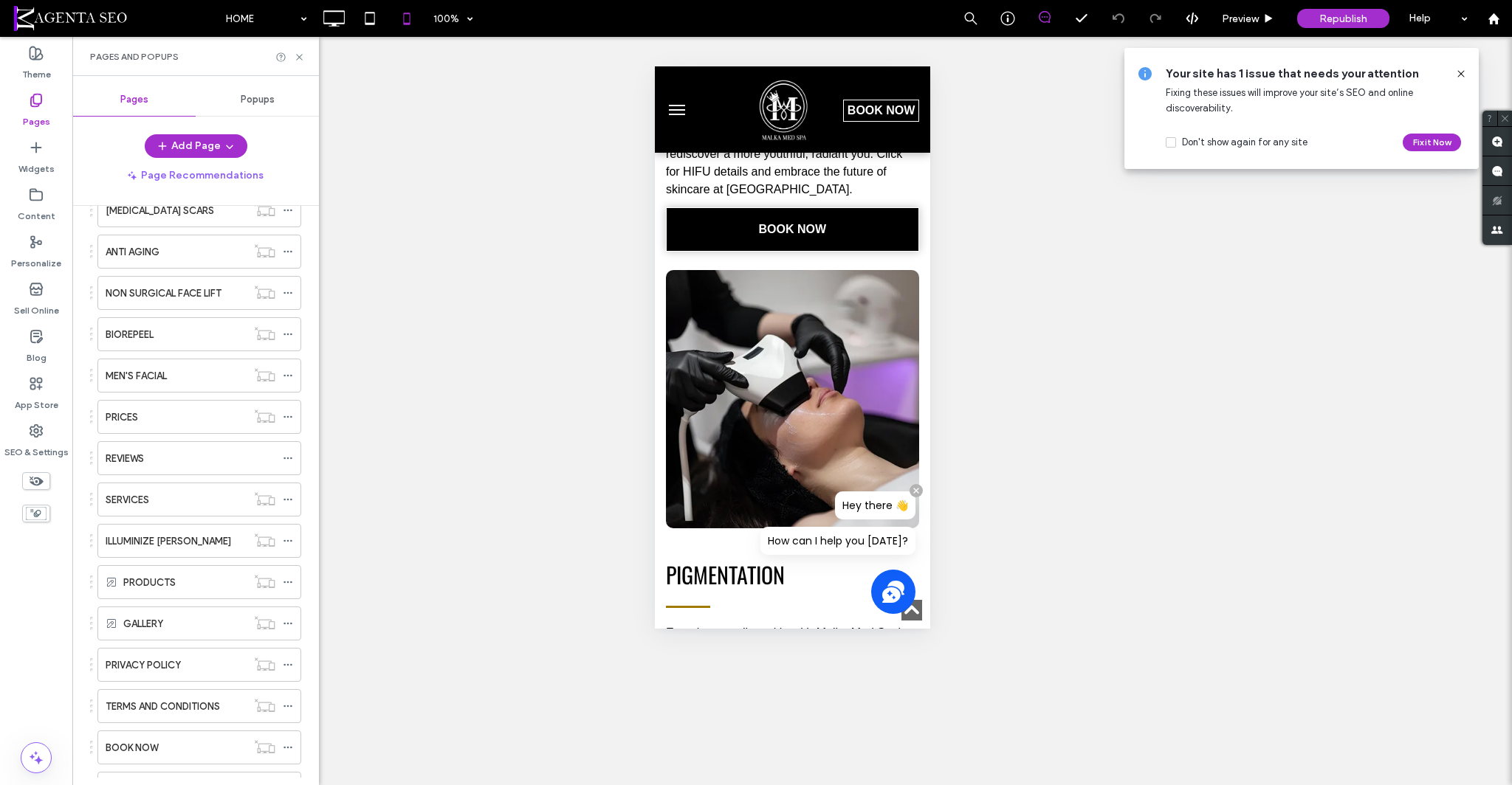
scroll to position [414, 0]
click at [160, 500] on div "SERVICES" at bounding box center [176, 501] width 141 height 16
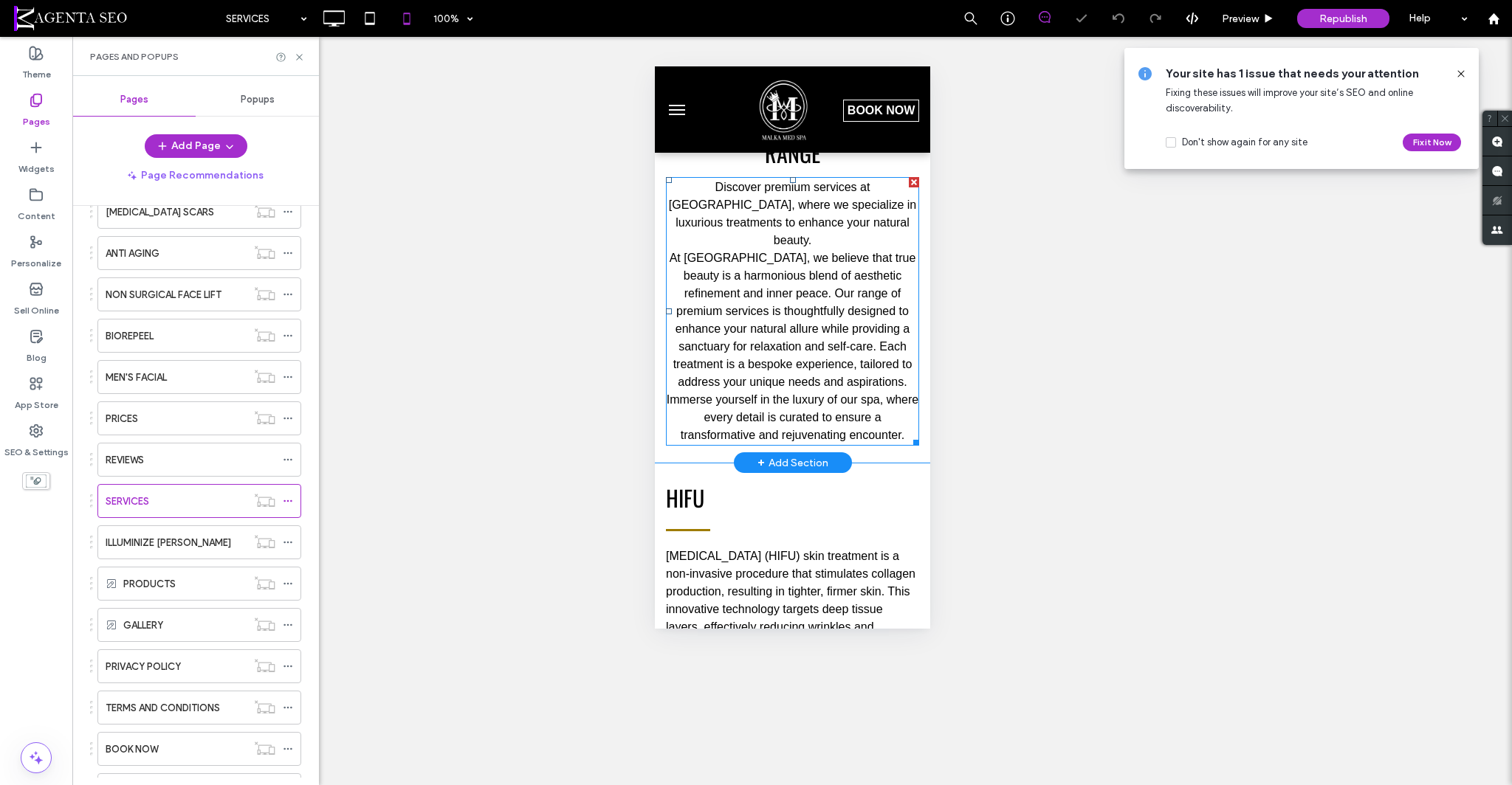
scroll to position [531, 0]
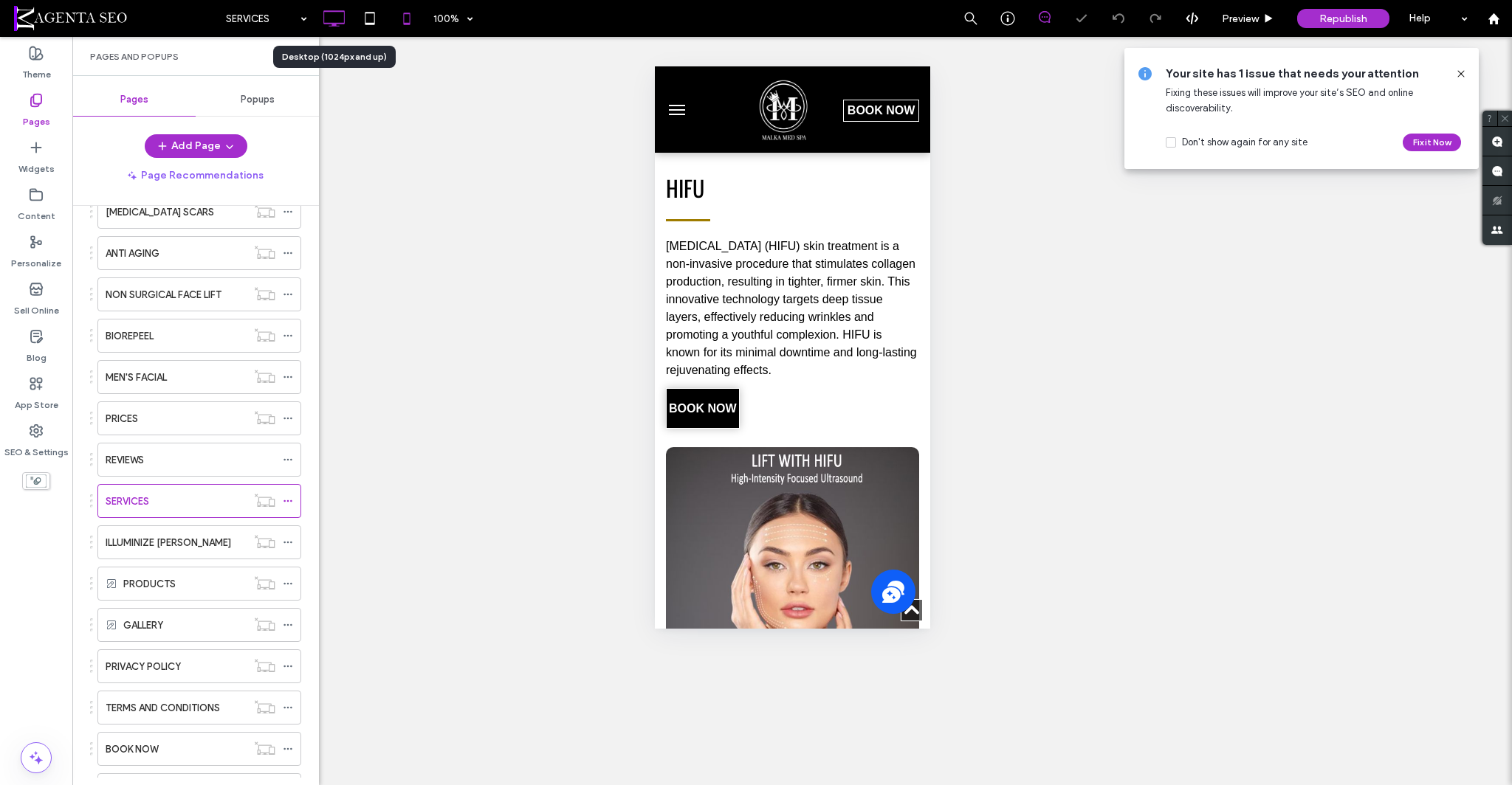
click at [337, 31] on icon at bounding box center [334, 18] width 30 height 30
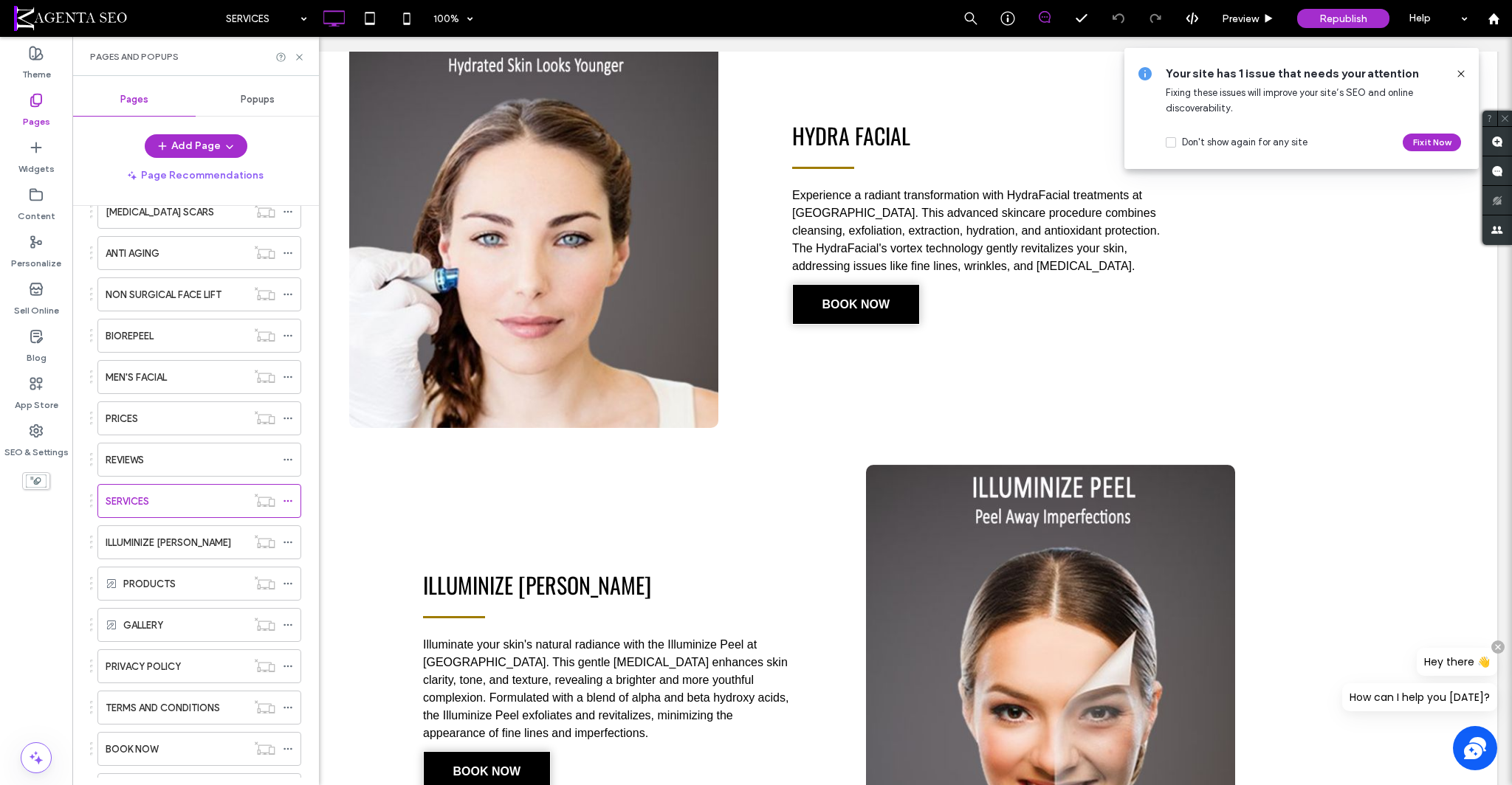
scroll to position [2832, 0]
click at [304, 53] on icon at bounding box center [299, 57] width 11 height 11
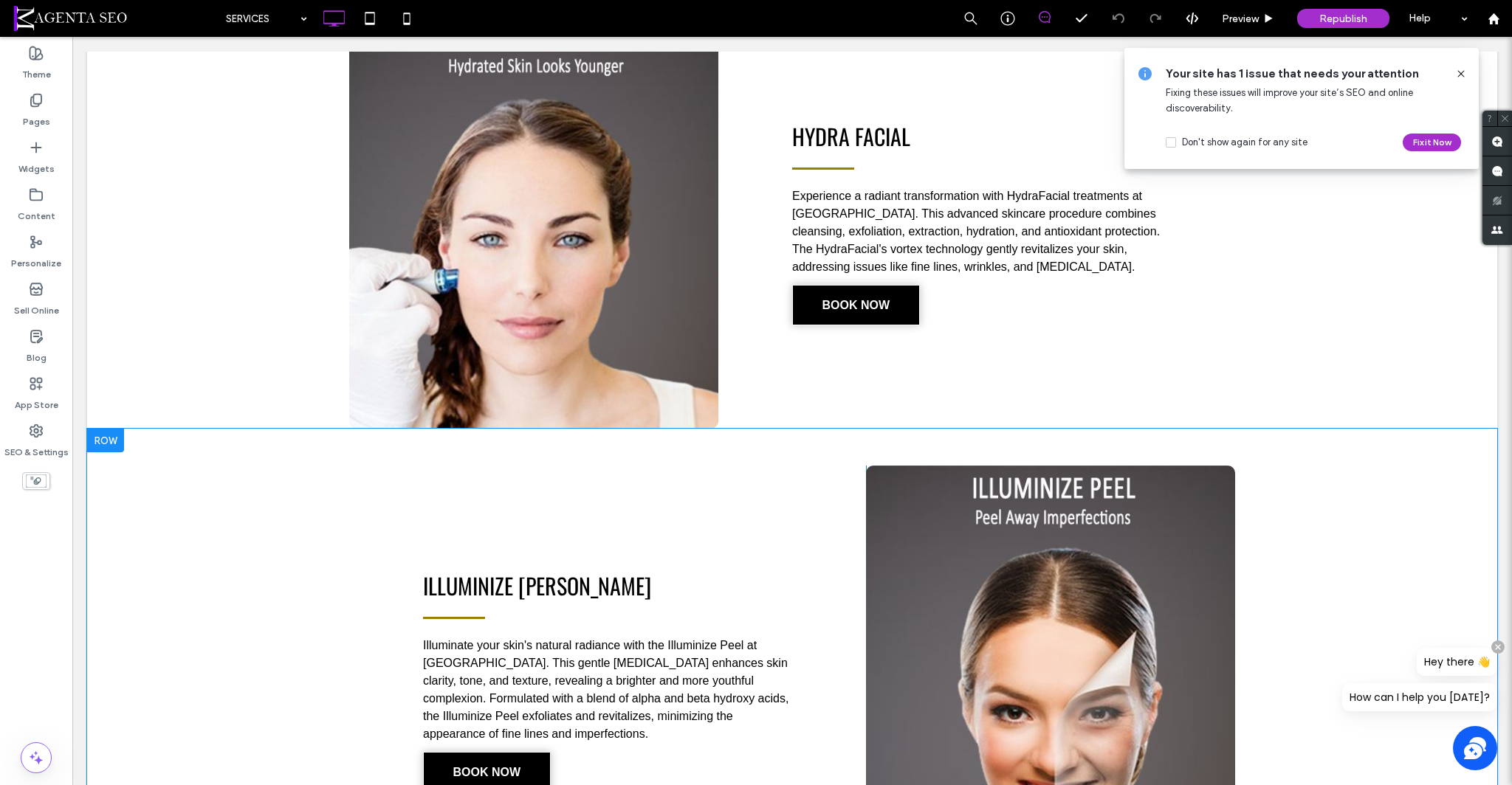
scroll to position [2566, 0]
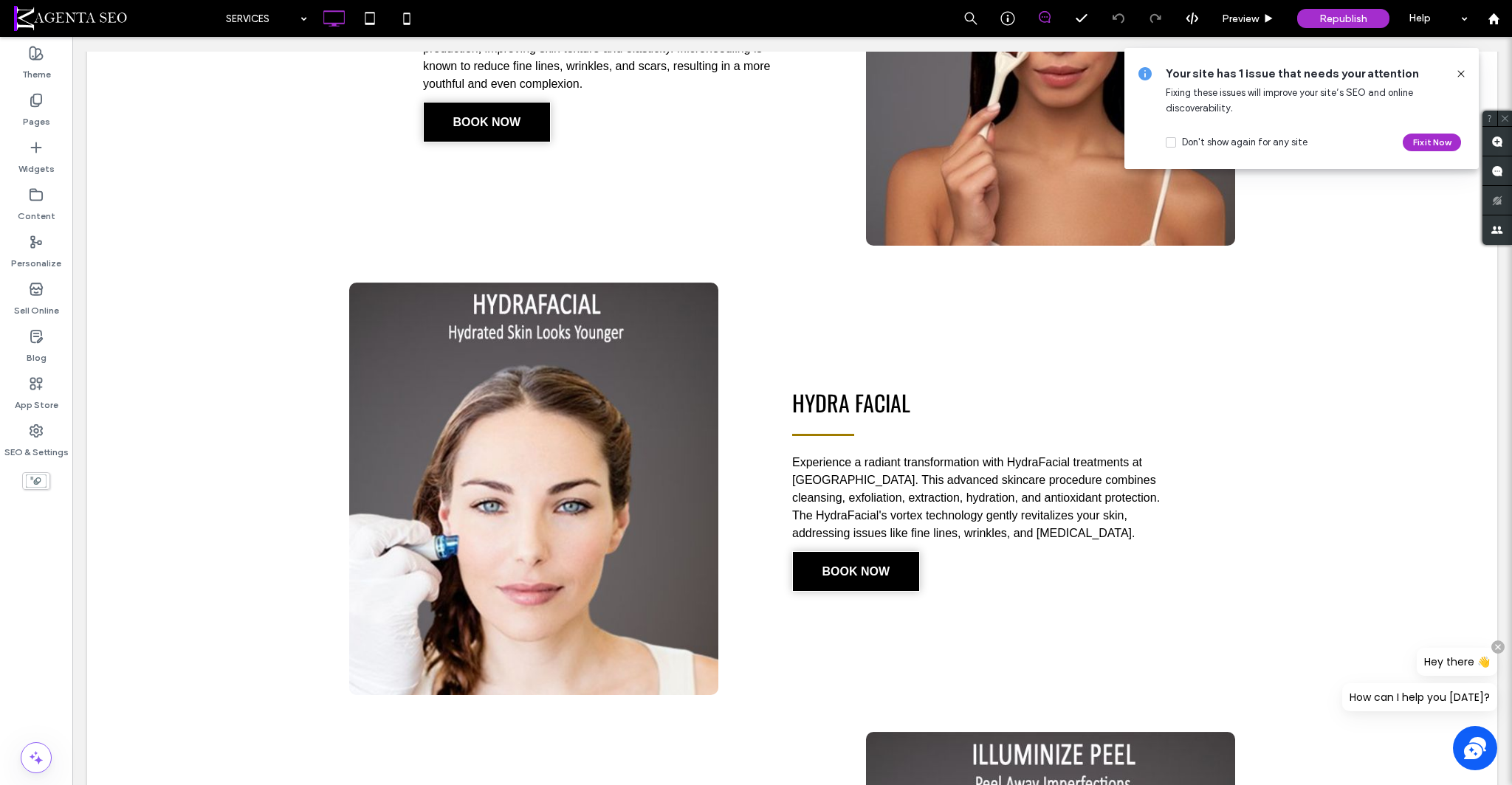
click at [1454, 75] on div at bounding box center [1455, 74] width 24 height 16
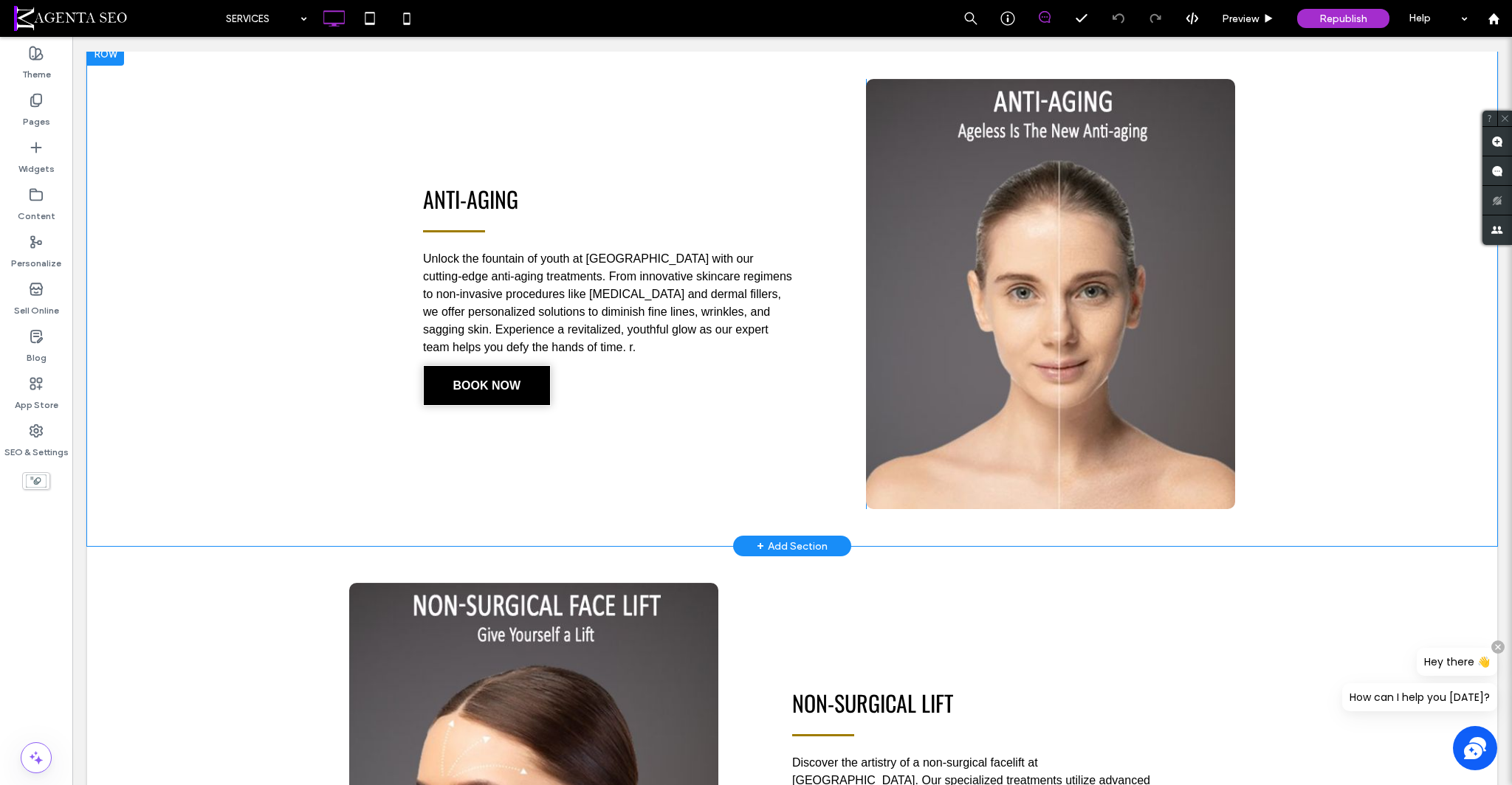
scroll to position [4365, 0]
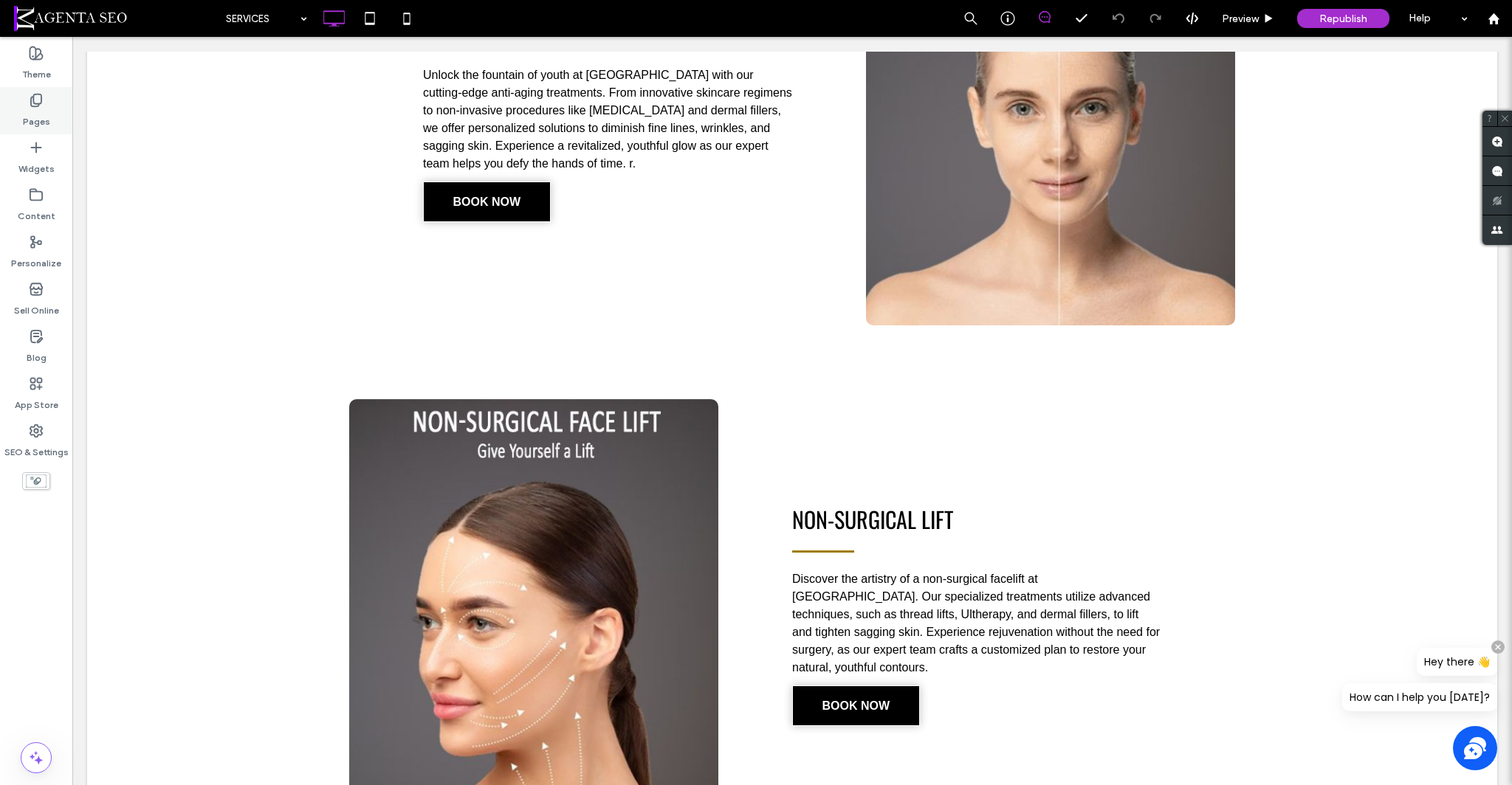
click at [33, 112] on label "Pages" at bounding box center [36, 118] width 27 height 20
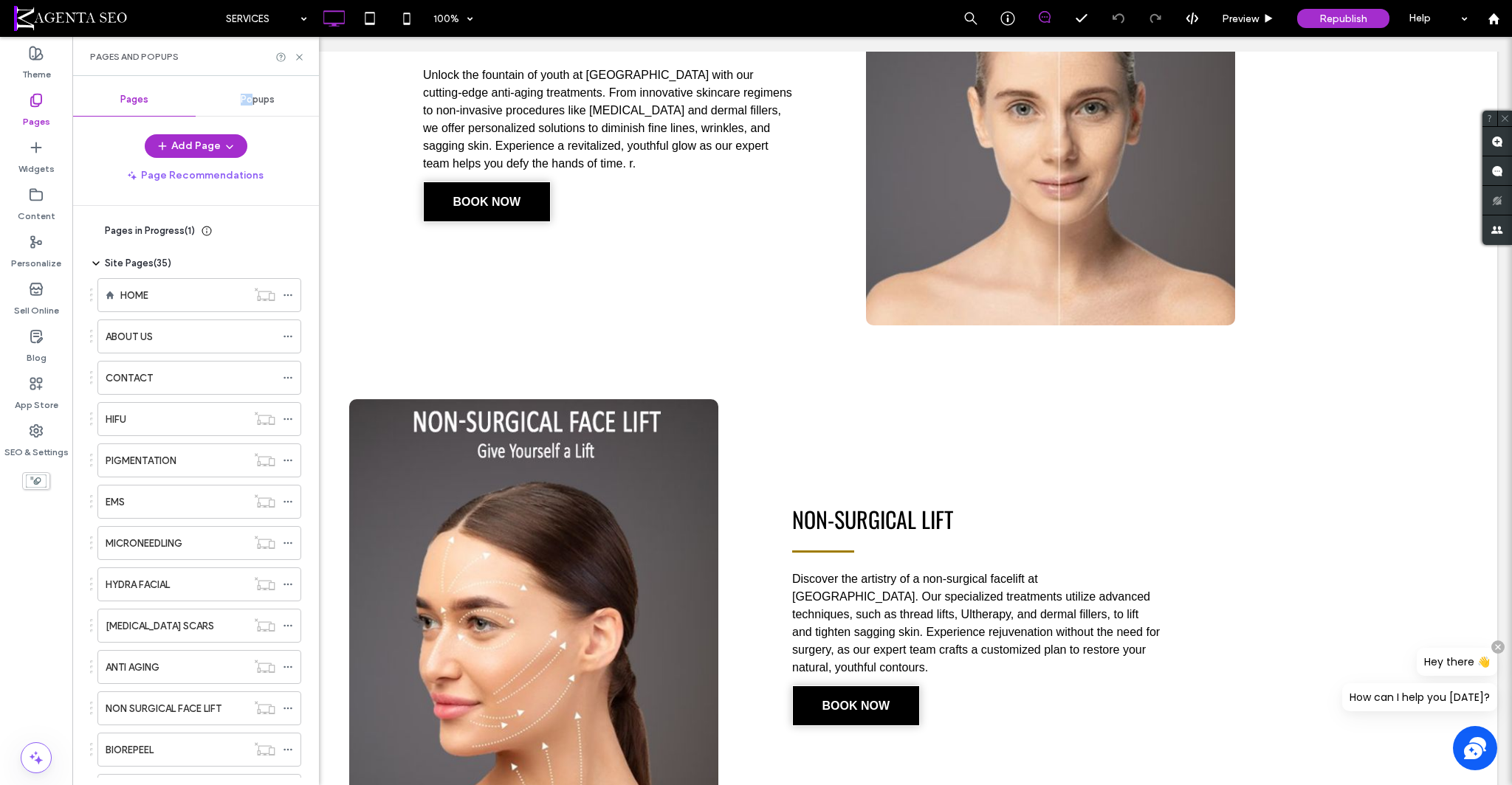
click at [253, 94] on span "Popups" at bounding box center [258, 99] width 34 height 11
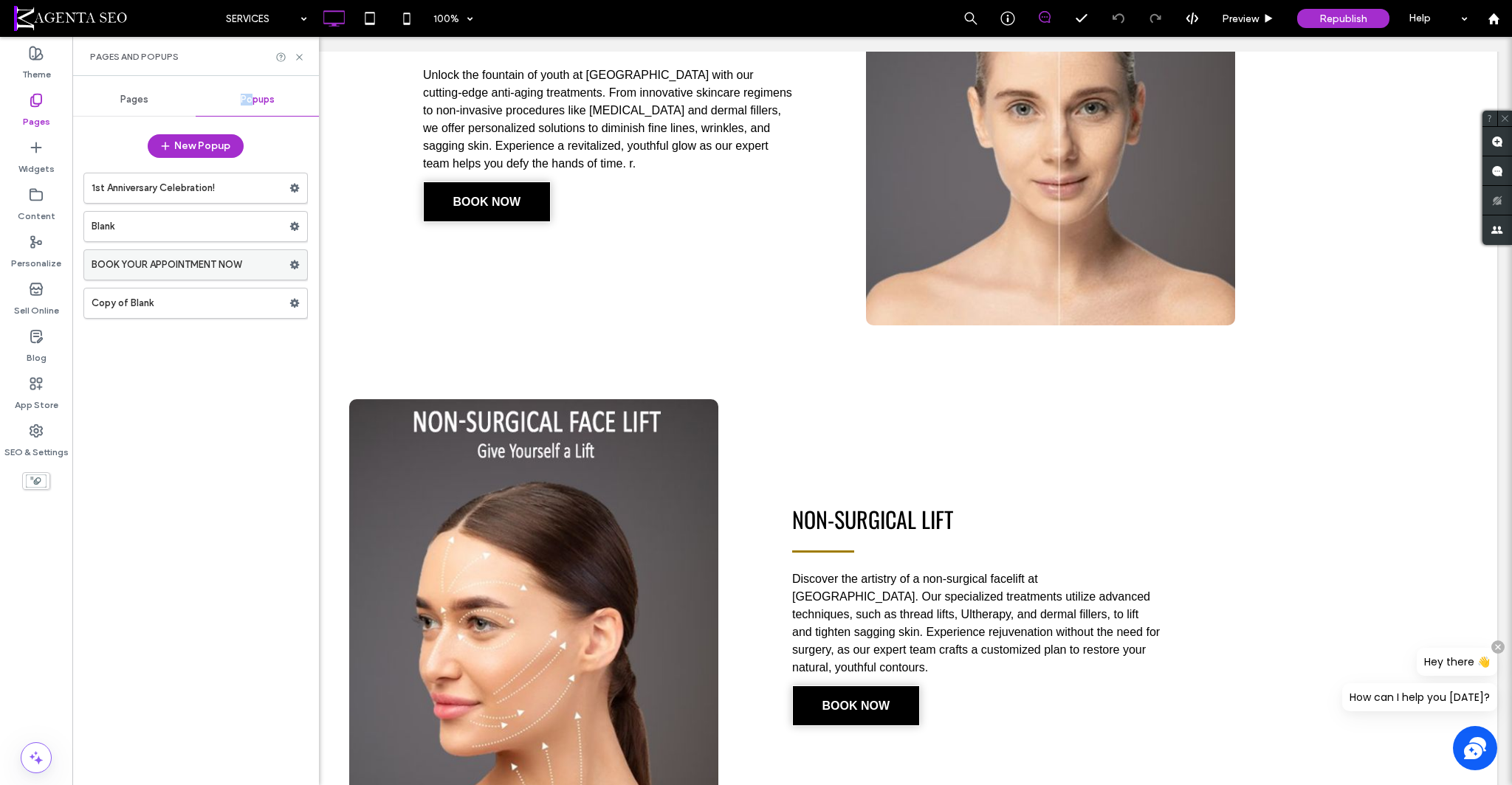
click at [182, 258] on label "BOOK YOUR APPOINTMENT NOW" at bounding box center [190, 265] width 198 height 30
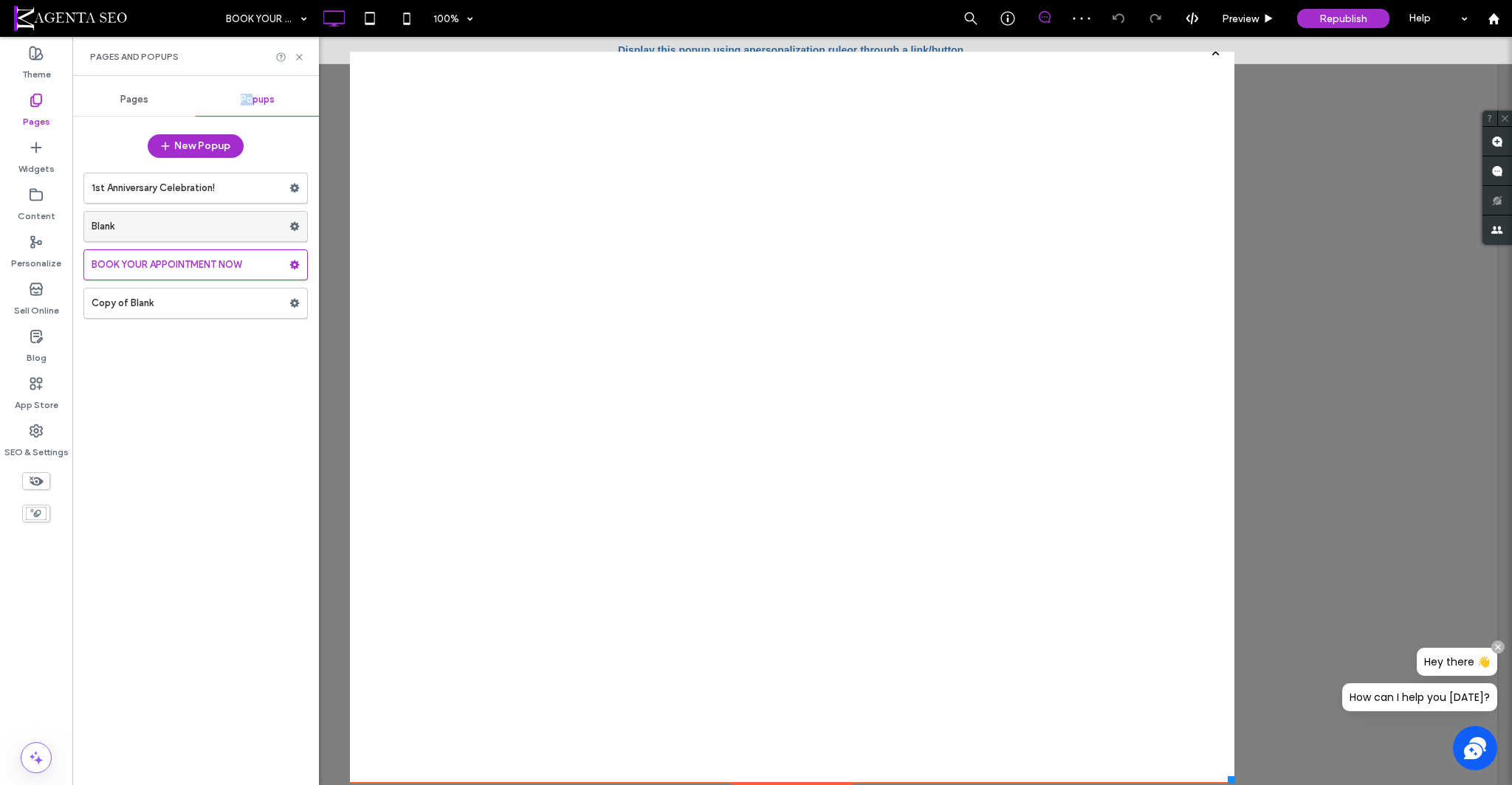
click at [172, 229] on label "Blank" at bounding box center [190, 227] width 198 height 30
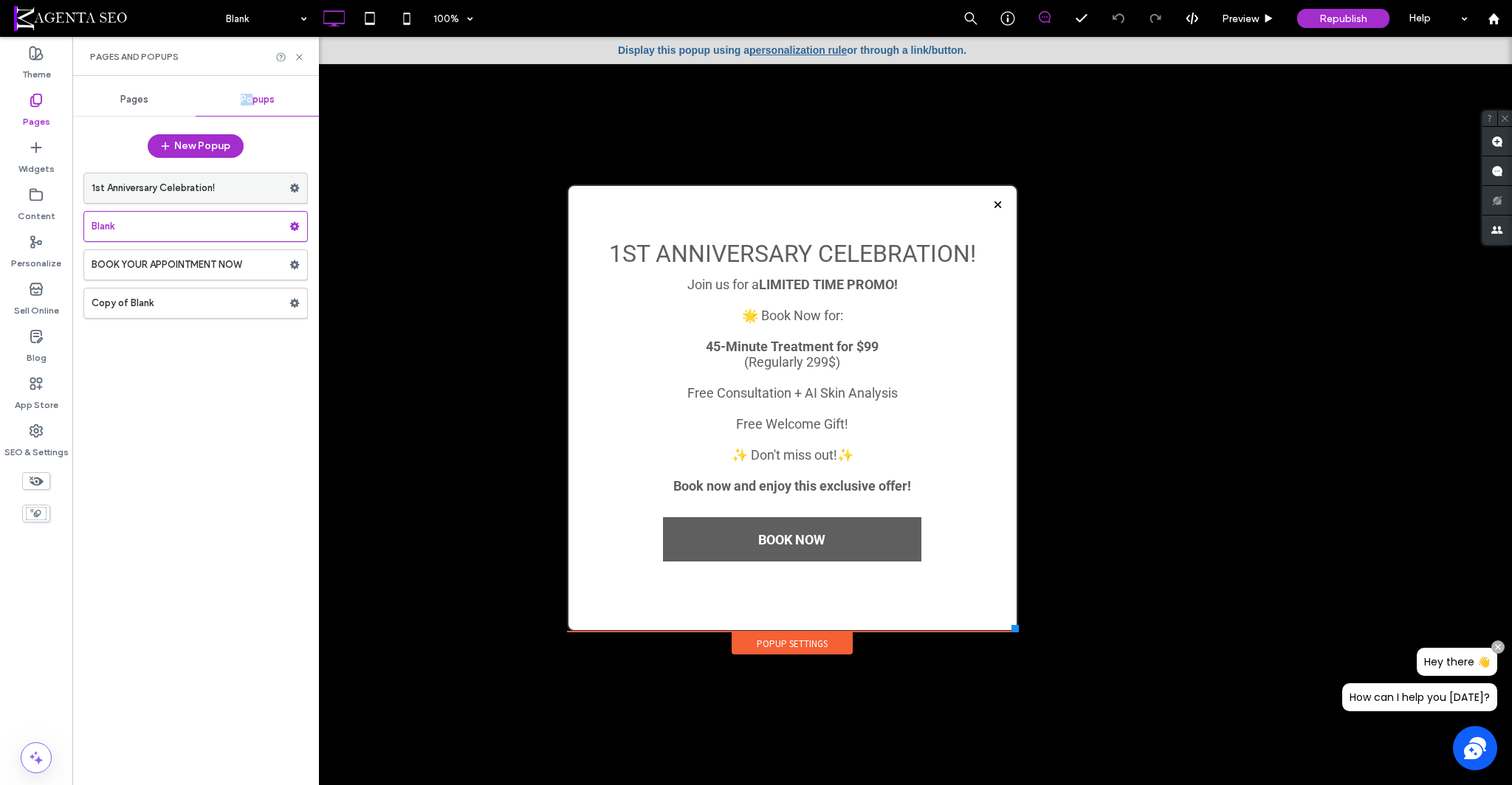
click at [166, 185] on label "1st Anniversary Celebration!" at bounding box center [190, 188] width 198 height 30
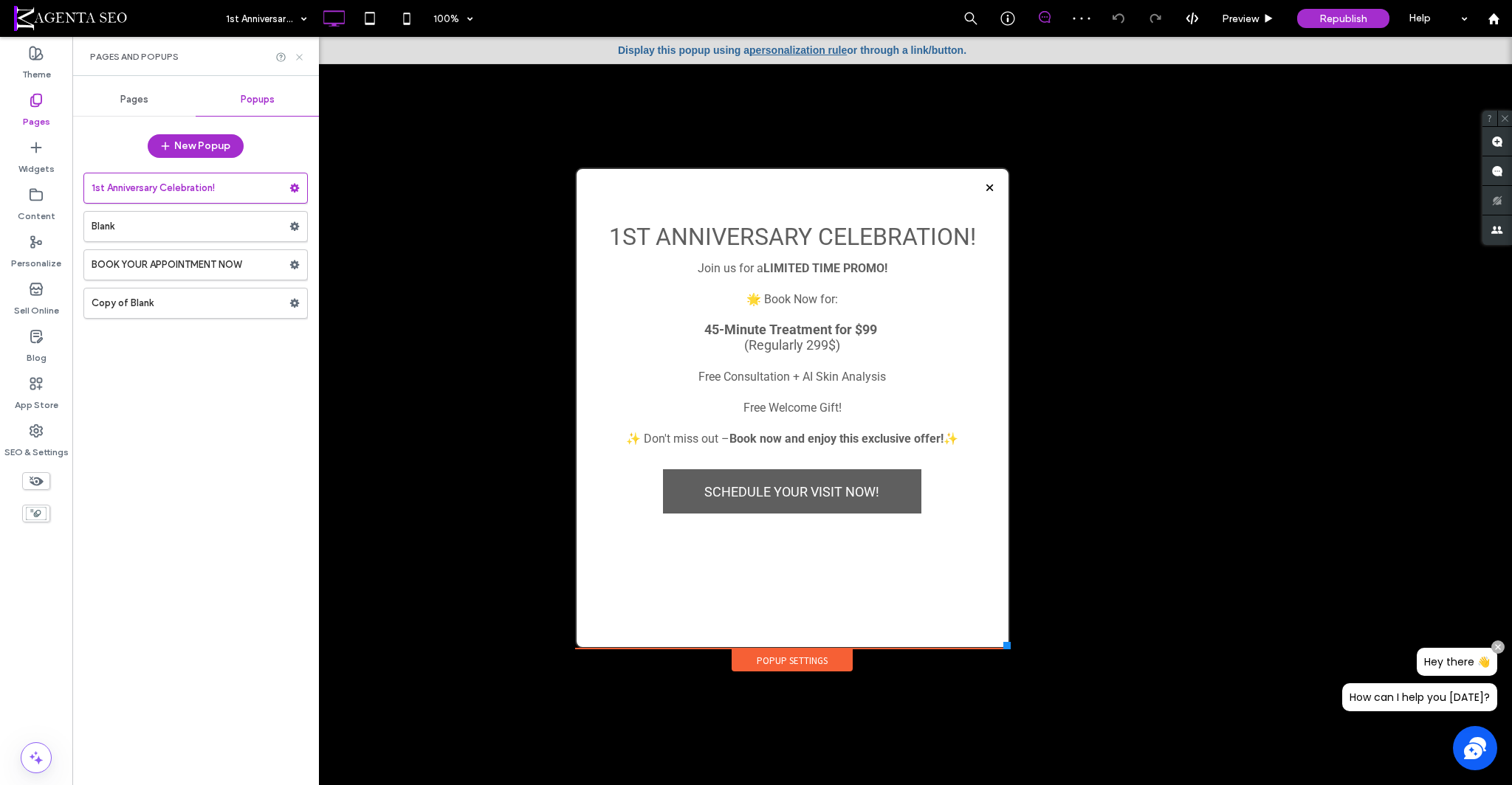
click at [296, 52] on icon at bounding box center [299, 57] width 11 height 11
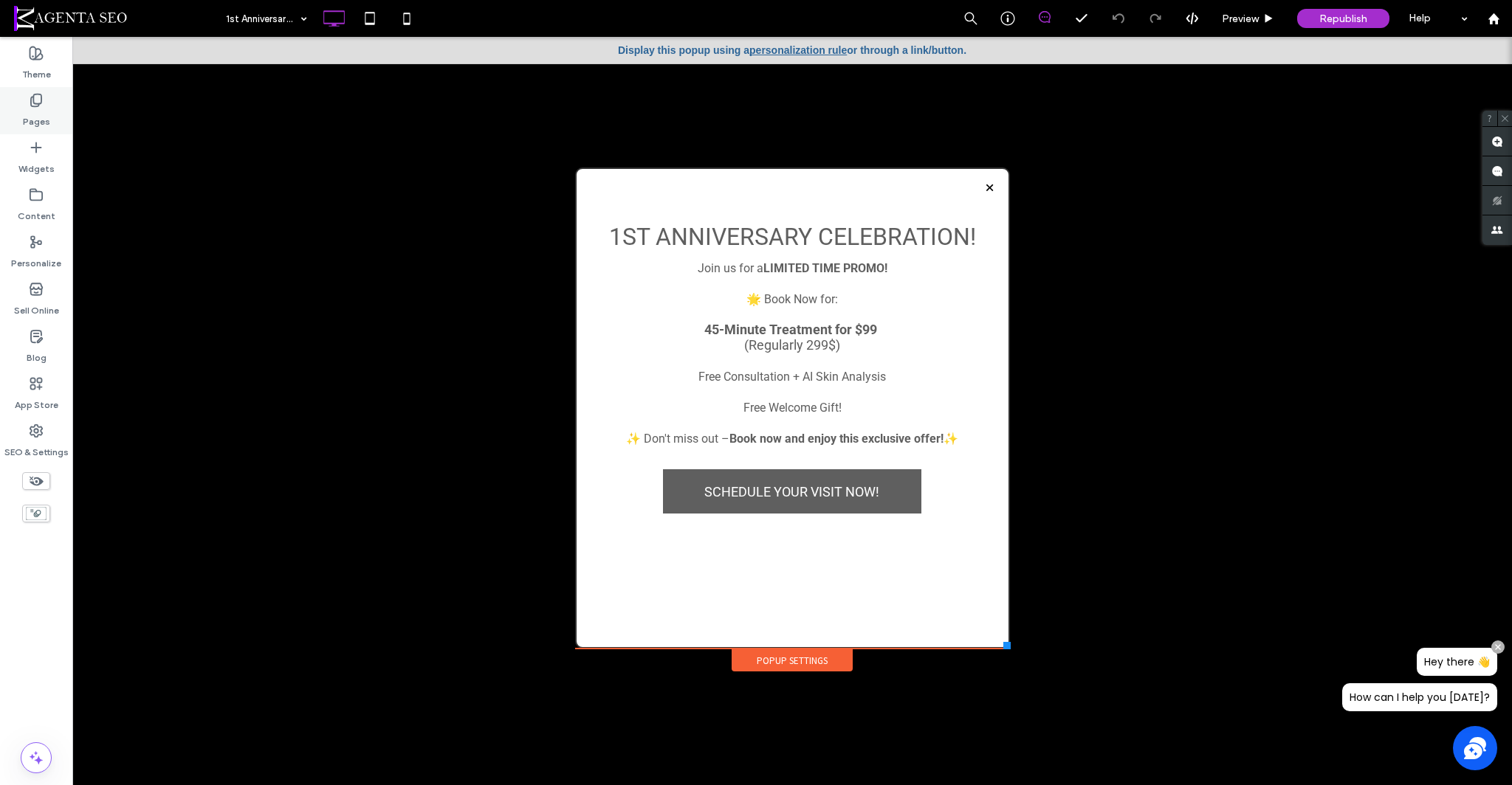
click at [31, 118] on label "Pages" at bounding box center [36, 118] width 27 height 20
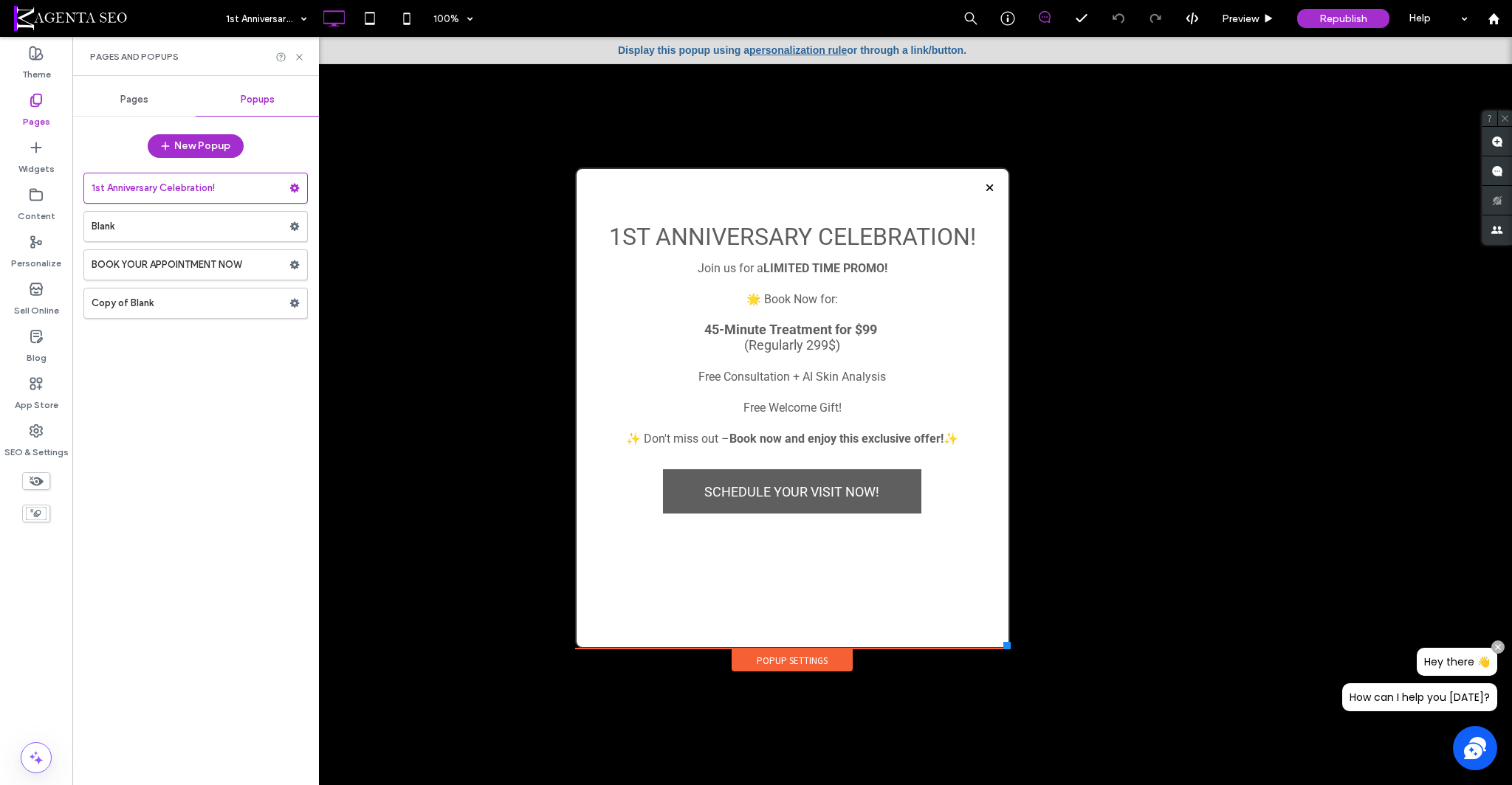
click at [146, 102] on span "Pages" at bounding box center [135, 99] width 28 height 11
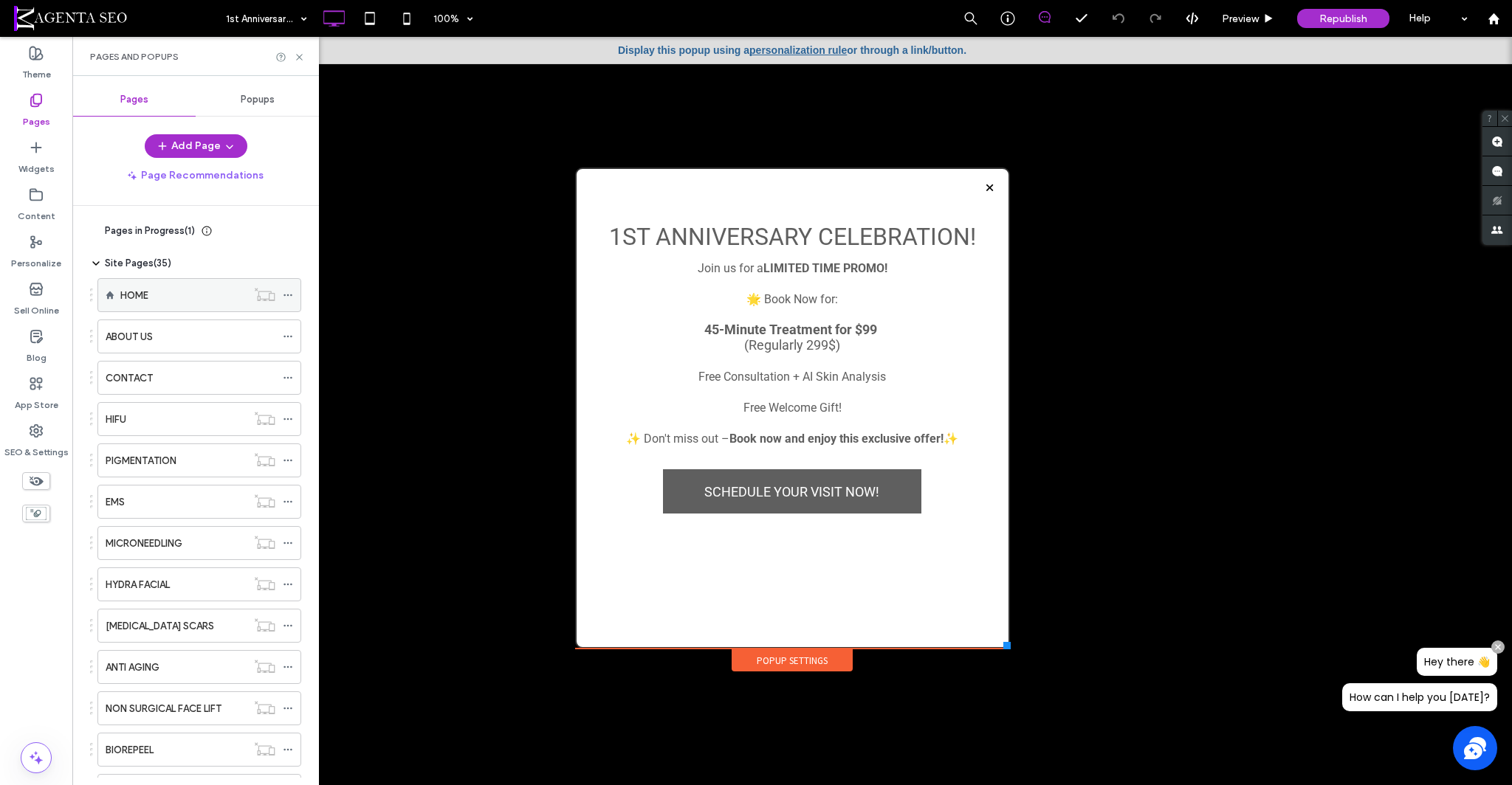
click at [158, 297] on div "HOME" at bounding box center [183, 295] width 126 height 16
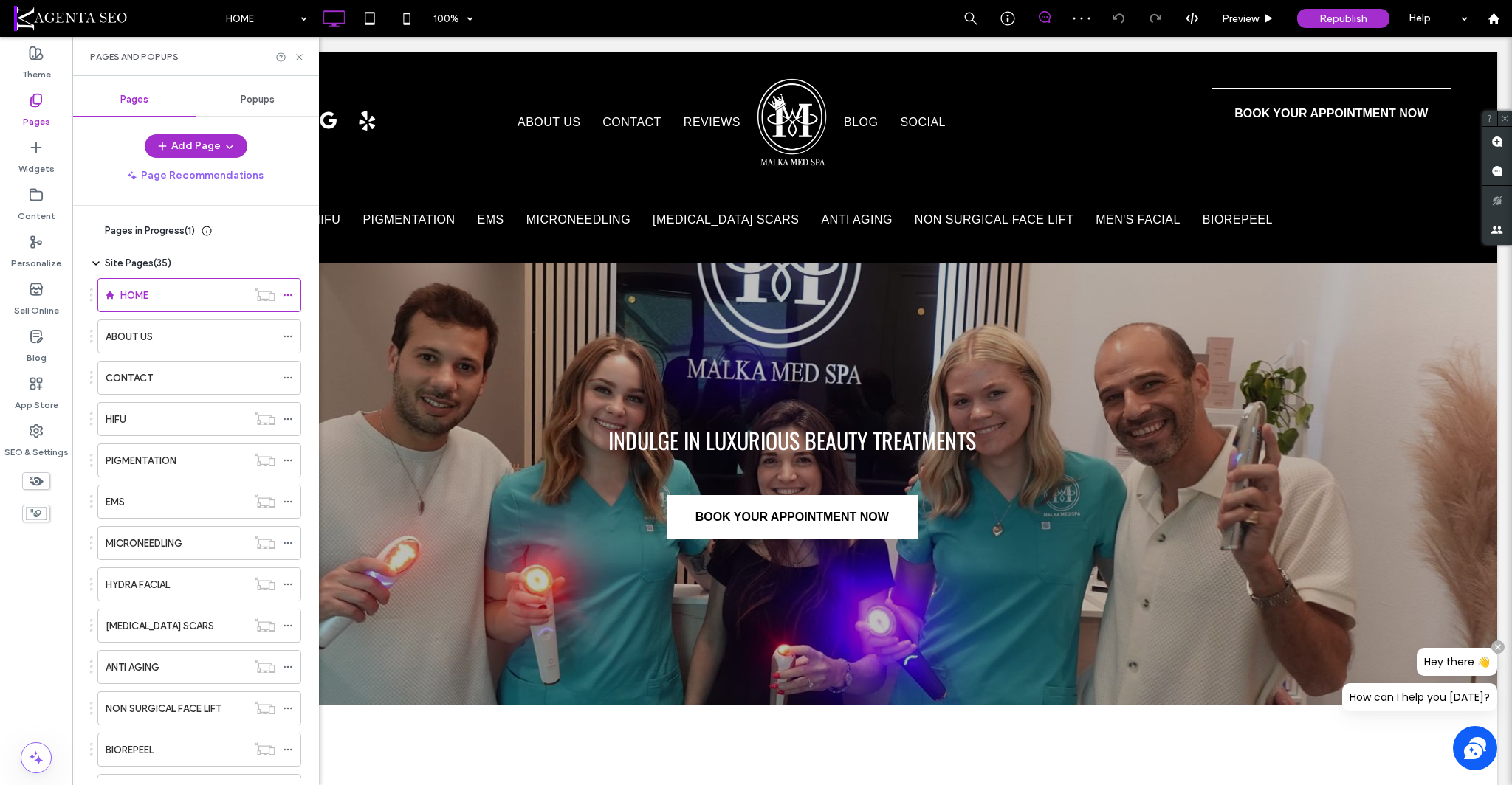
click at [142, 232] on span "Pages in Progress ( 1 )" at bounding box center [150, 230] width 90 height 15
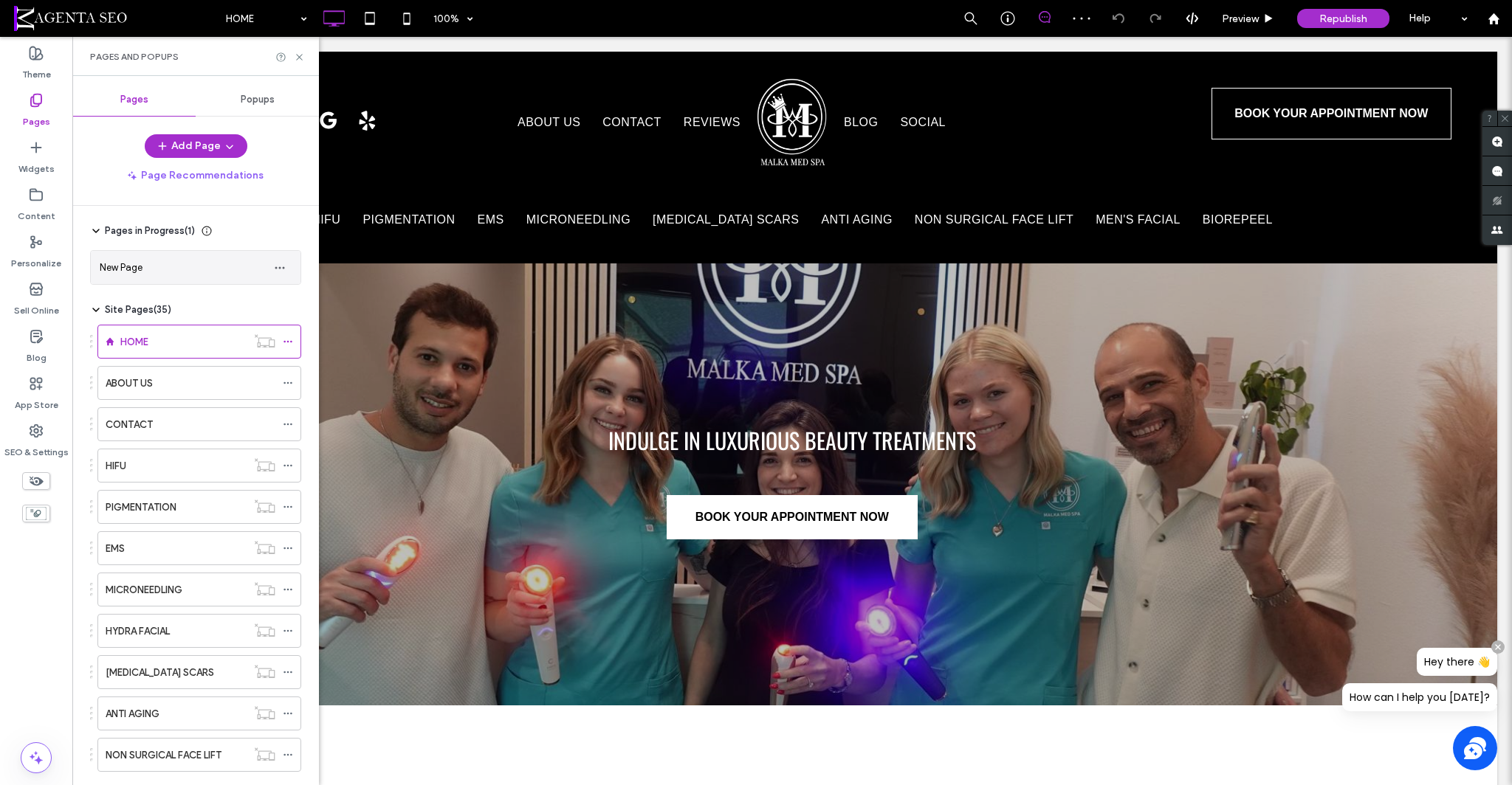
click at [147, 260] on div "New Page" at bounding box center [180, 267] width 163 height 16
